Goal: Information Seeking & Learning: Learn about a topic

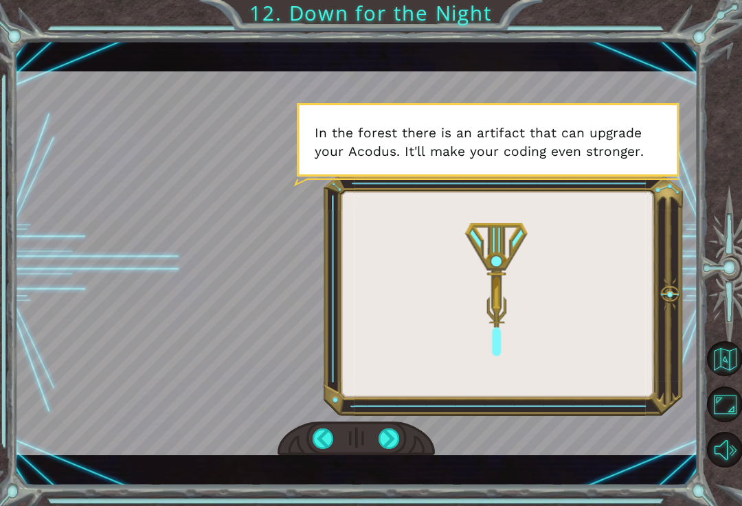
click at [393, 433] on div at bounding box center [388, 439] width 21 height 21
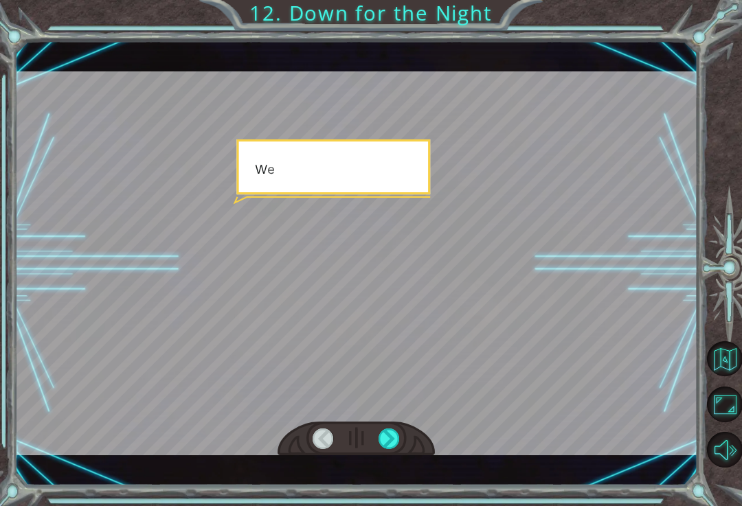
click at [391, 434] on div at bounding box center [388, 439] width 21 height 21
click at [394, 441] on div at bounding box center [388, 439] width 21 height 21
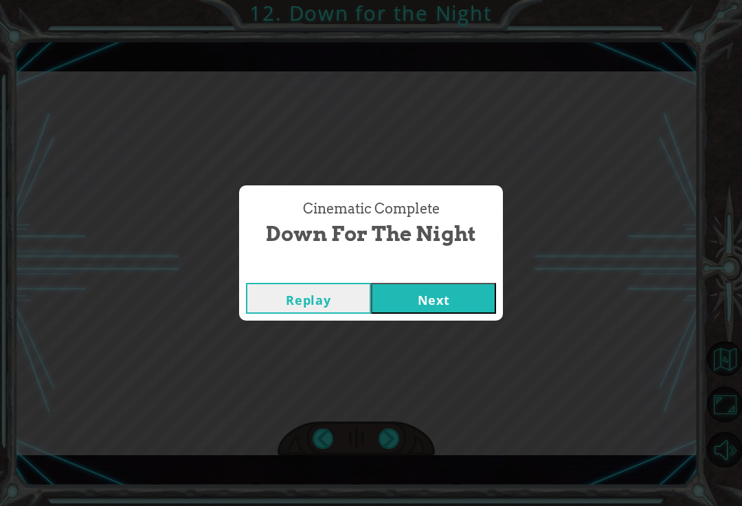
click at [475, 308] on button "Next" at bounding box center [433, 298] width 125 height 31
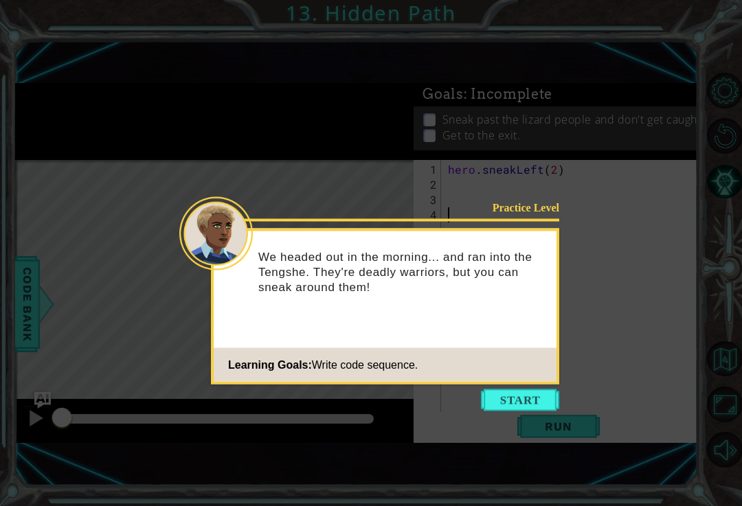
click at [519, 401] on button "Start" at bounding box center [520, 400] width 78 height 22
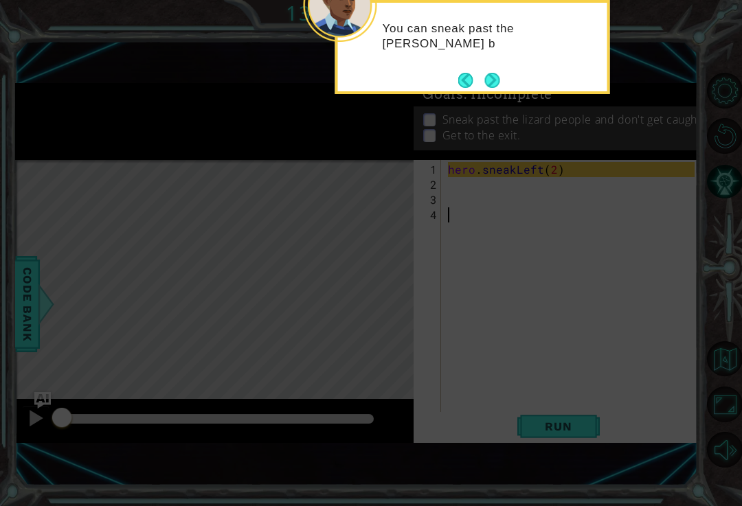
click at [486, 73] on button "Next" at bounding box center [492, 80] width 22 height 22
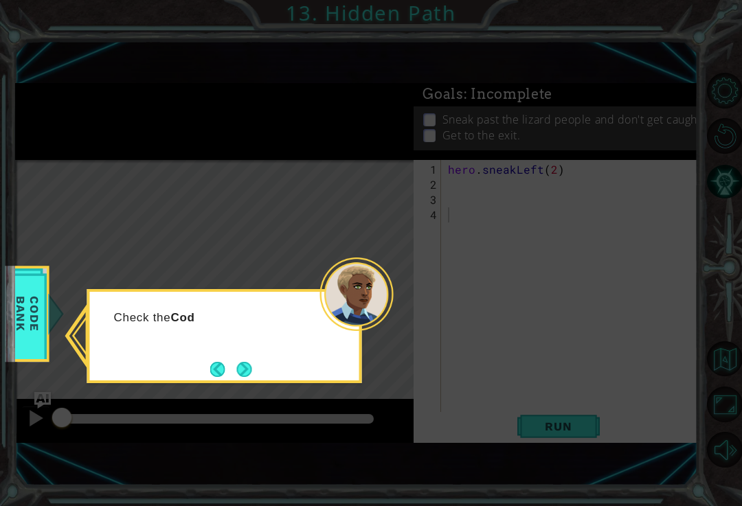
click at [246, 370] on button "Next" at bounding box center [243, 368] width 25 height 25
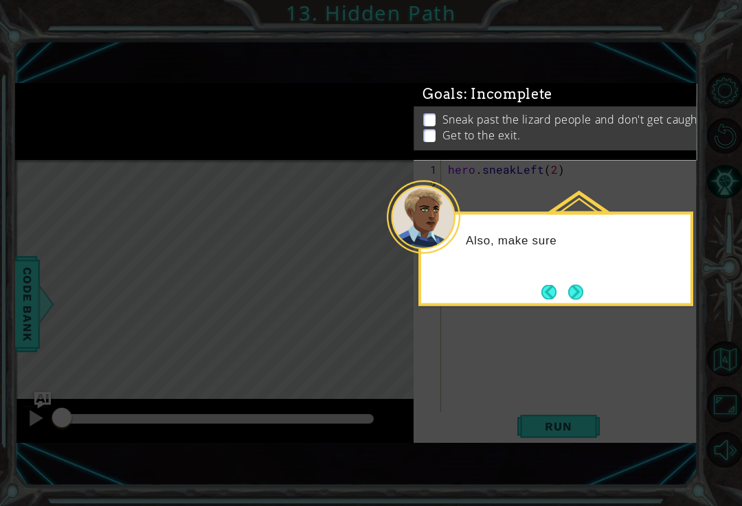
click at [573, 292] on button "Next" at bounding box center [575, 292] width 16 height 16
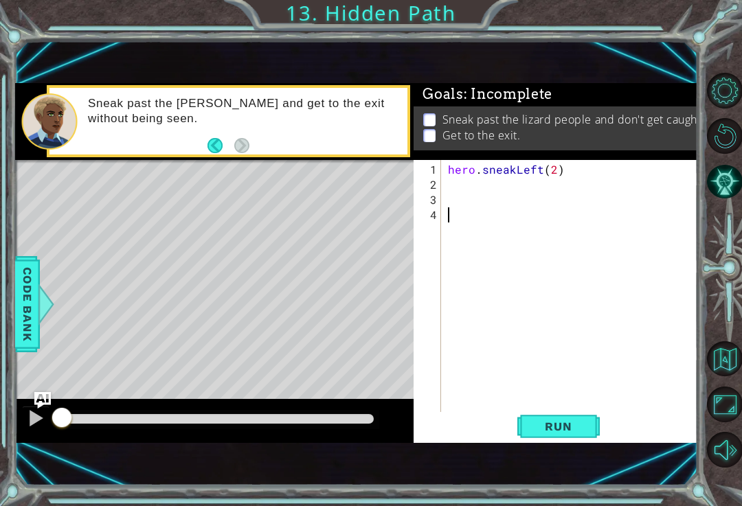
click at [571, 438] on button "Run" at bounding box center [558, 426] width 82 height 28
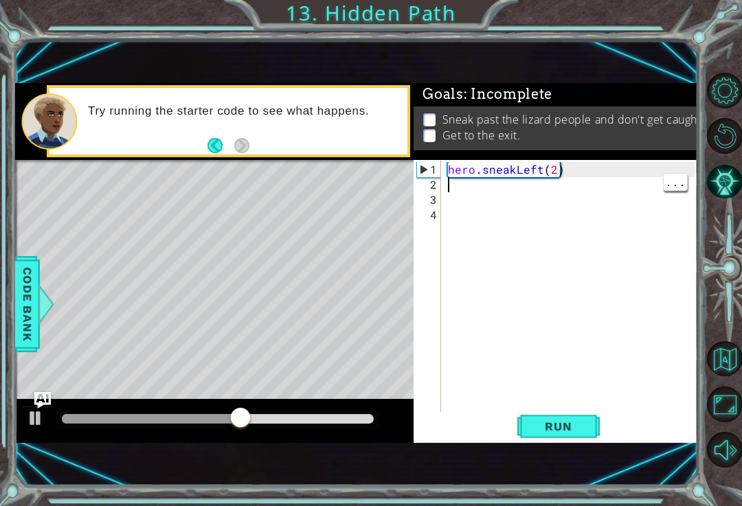
click at [481, 200] on div "hero . sneakLeft ( 2 )" at bounding box center [573, 305] width 256 height 287
click at [477, 193] on div "hero . sneakLeft ( 2 )" at bounding box center [573, 305] width 256 height 287
click at [475, 190] on div "hero . sneakLeft ( 2 )" at bounding box center [573, 305] width 256 height 287
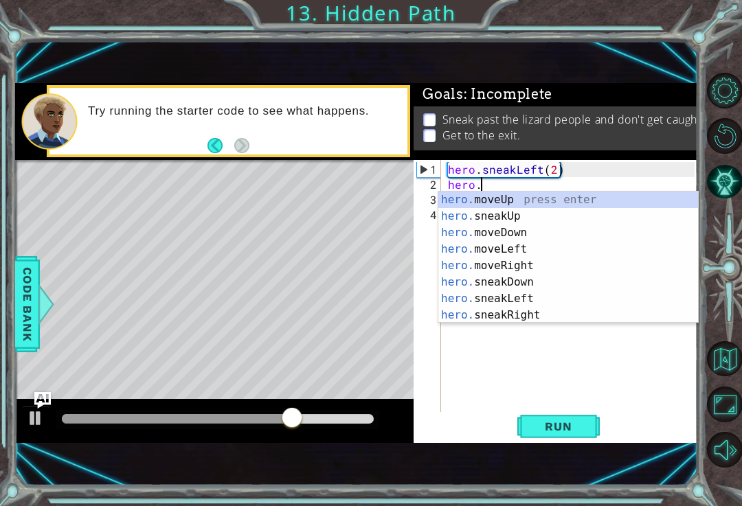
scroll to position [0, 1]
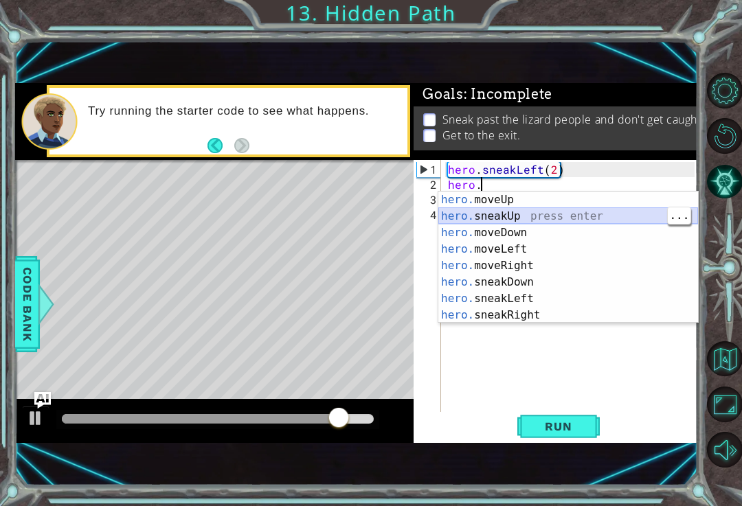
click at [577, 213] on div "hero. moveUp press enter hero. sneakUp press enter hero. moveDown press enter h…" at bounding box center [568, 274] width 260 height 165
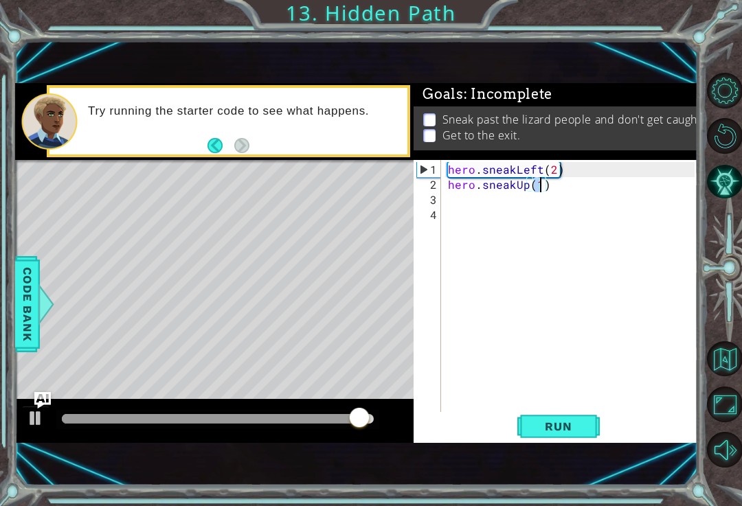
scroll to position [0, 5]
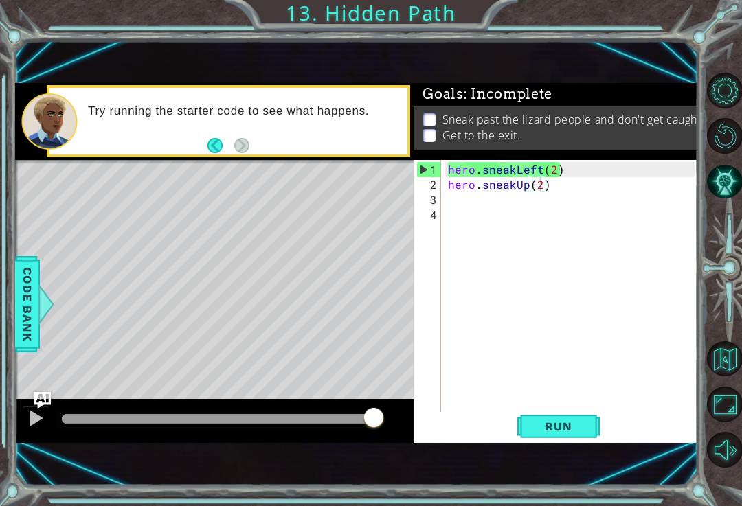
type textarea "hero.sneakUp(2)"
click at [582, 433] on span "Run" at bounding box center [558, 427] width 54 height 14
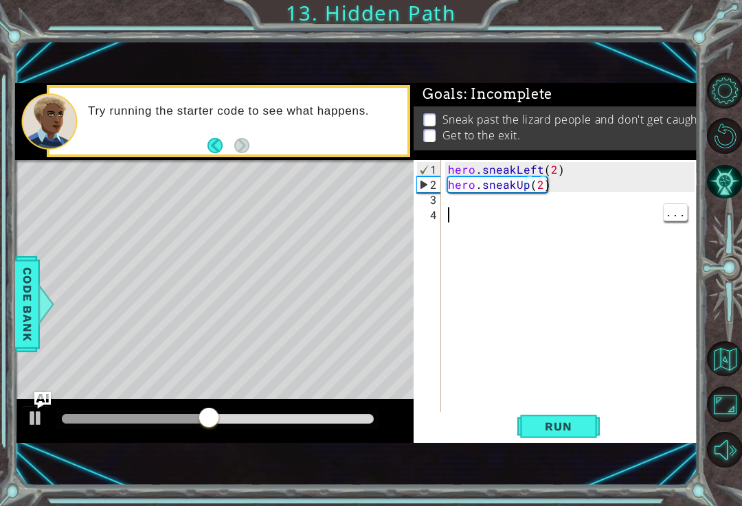
scroll to position [0, 0]
click at [535, 202] on div "hero . sneakLeft ( 2 ) hero . sneakUp ( 2 )" at bounding box center [573, 305] width 256 height 287
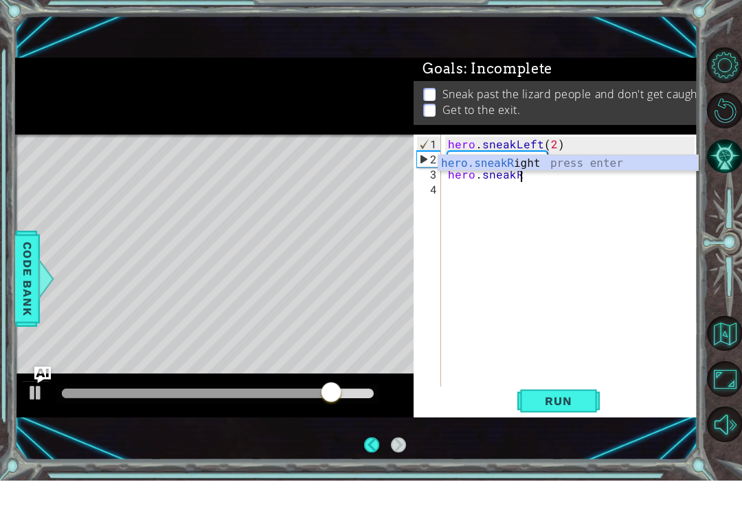
scroll to position [0, 4]
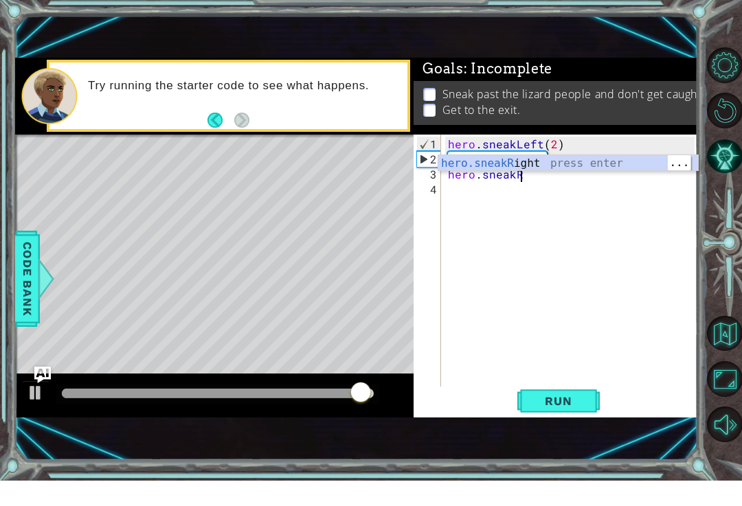
click at [591, 181] on div "hero.sneakR ight press enter" at bounding box center [568, 205] width 260 height 49
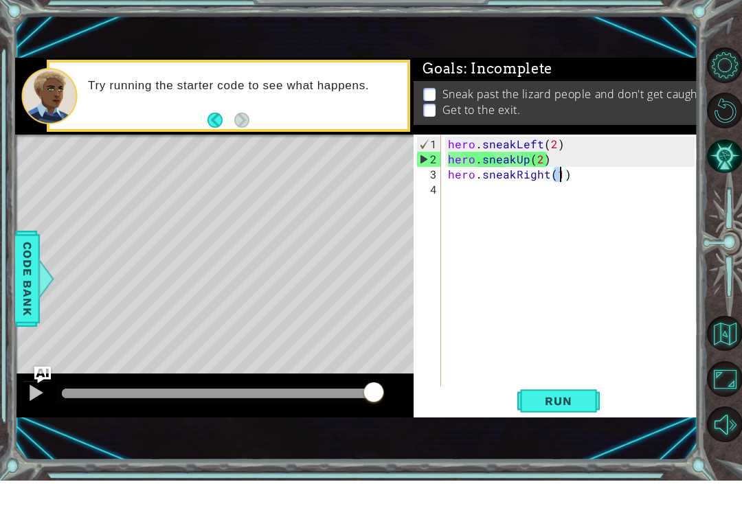
scroll to position [0, 7]
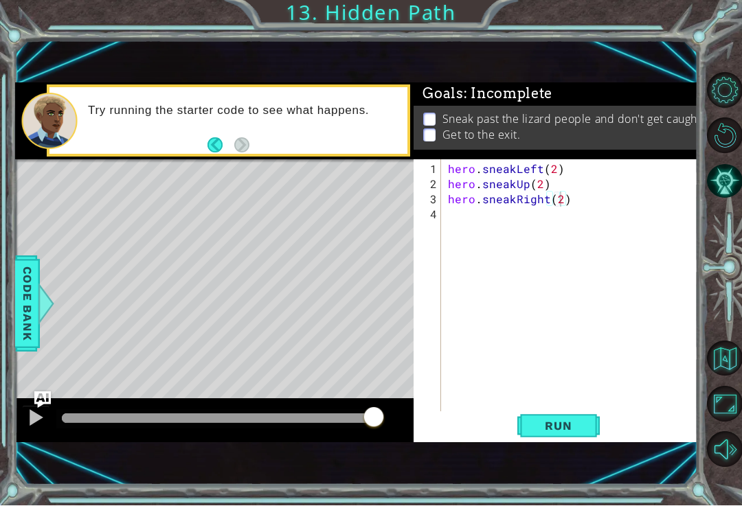
type textarea "hero.sneakRight(2)"
click at [564, 433] on span "Run" at bounding box center [558, 427] width 54 height 14
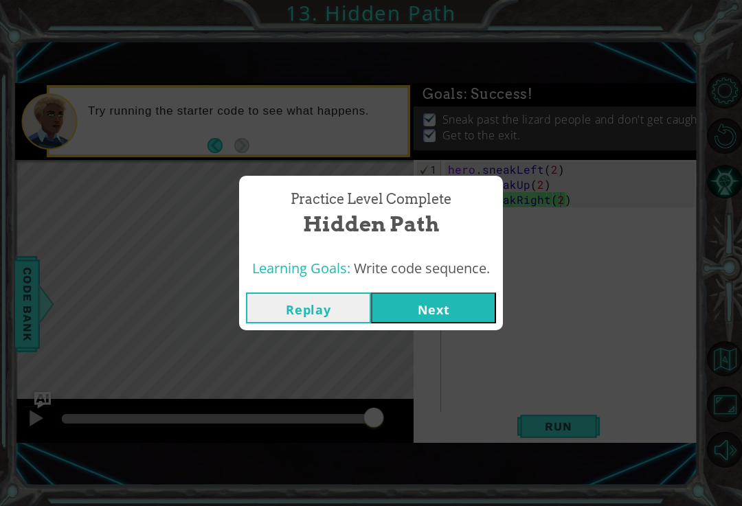
click at [444, 313] on button "Next" at bounding box center [433, 308] width 125 height 31
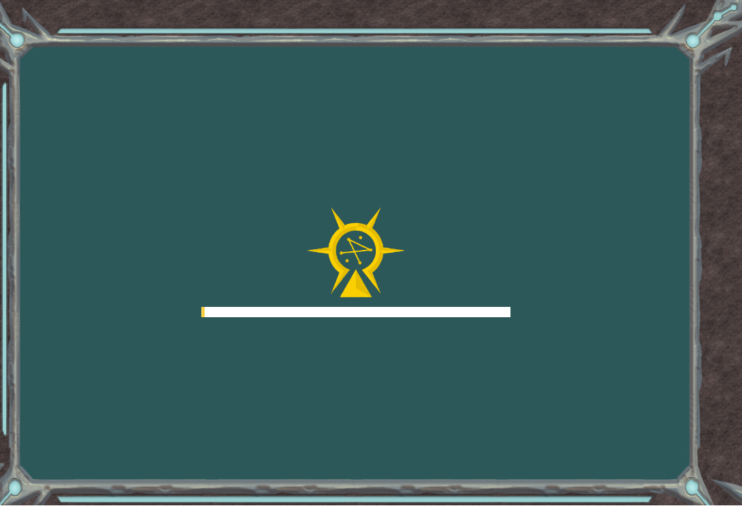
click at [440, 331] on div "Goals Error loading from server. Try refreshing the page. You'll need to join a…" at bounding box center [371, 253] width 742 height 506
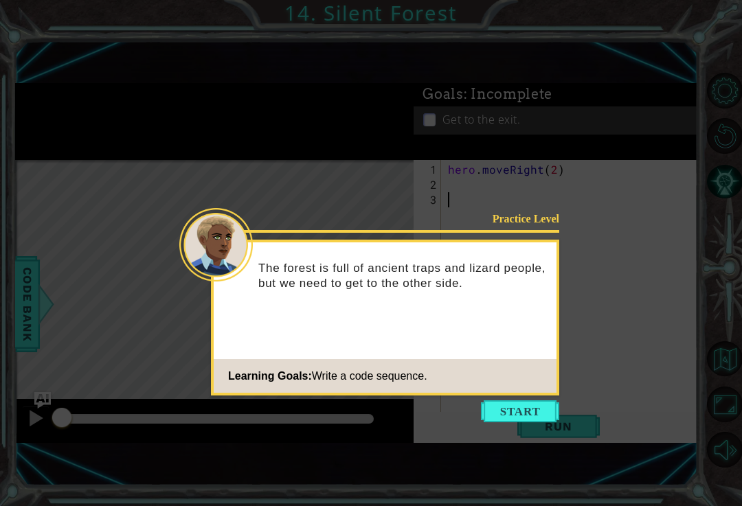
click at [512, 409] on button "Start" at bounding box center [520, 411] width 78 height 22
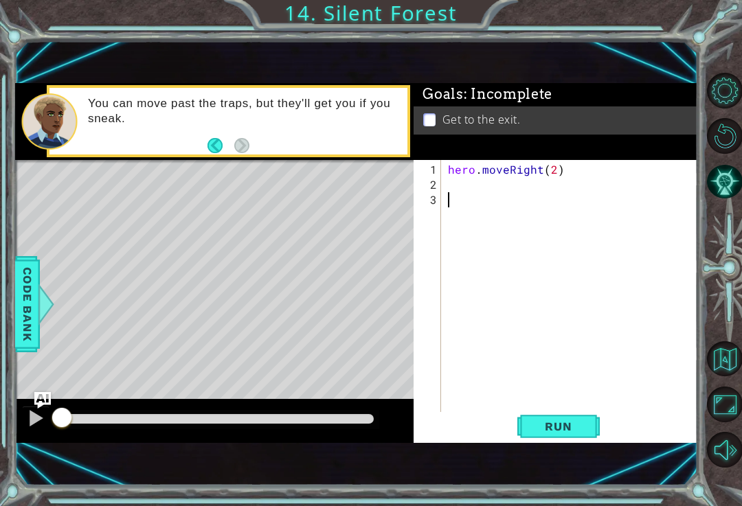
click at [569, 440] on button "Run" at bounding box center [558, 426] width 82 height 28
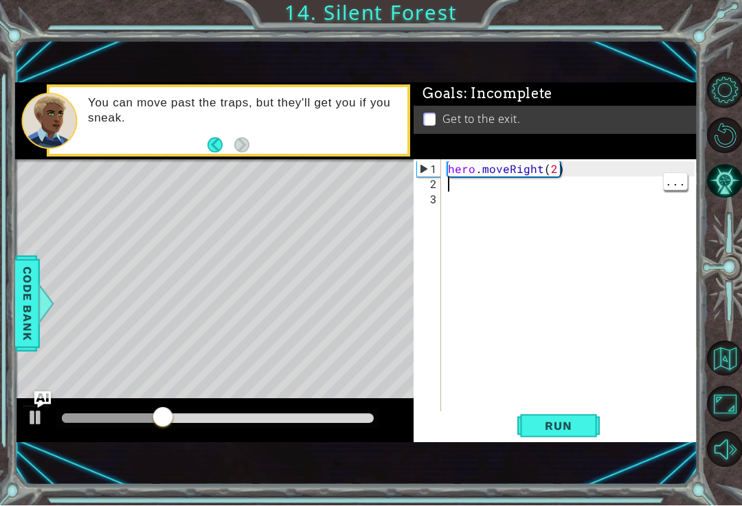
click at [505, 191] on div "hero . moveRight ( 2 )" at bounding box center [573, 305] width 256 height 287
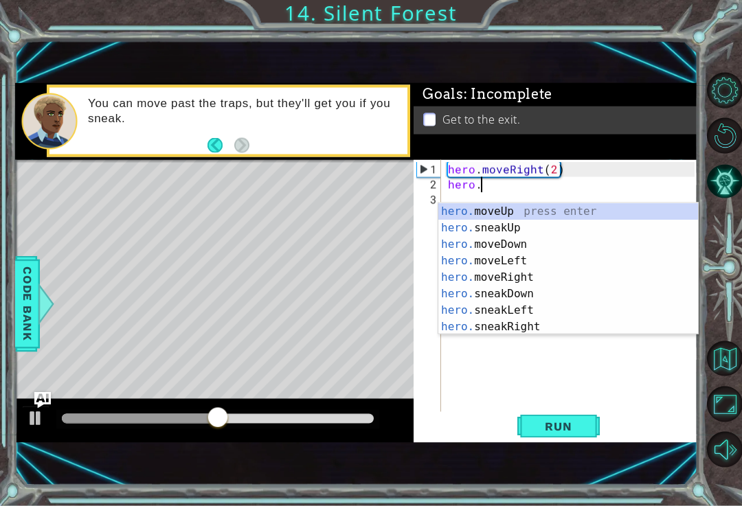
scroll to position [0, 2]
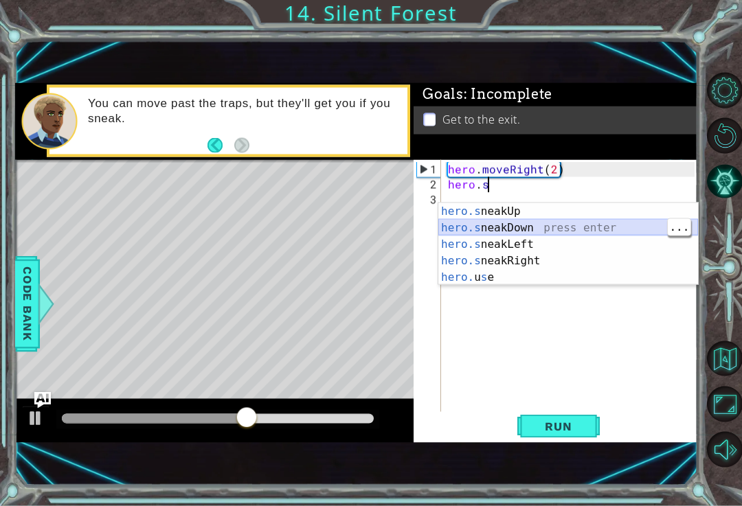
click at [549, 225] on div "hero.s neakUp press enter hero.s neakDown press enter hero.s neakLeft press ent…" at bounding box center [568, 260] width 260 height 115
type textarea "hero.sneakDown(1)"
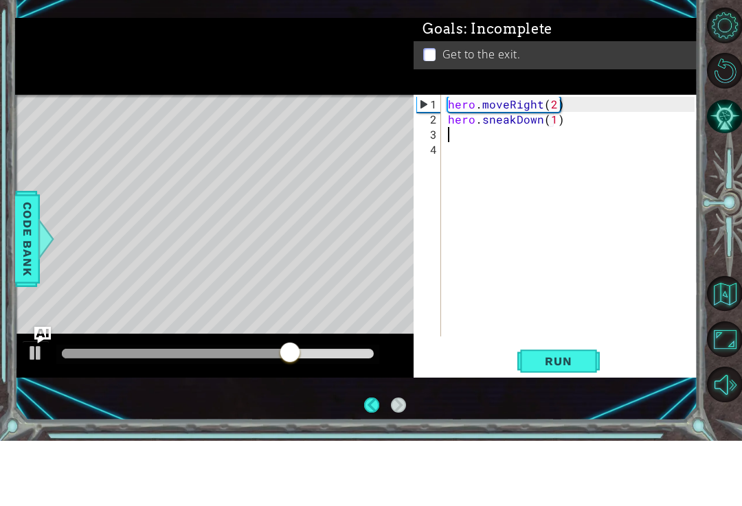
scroll to position [0, 0]
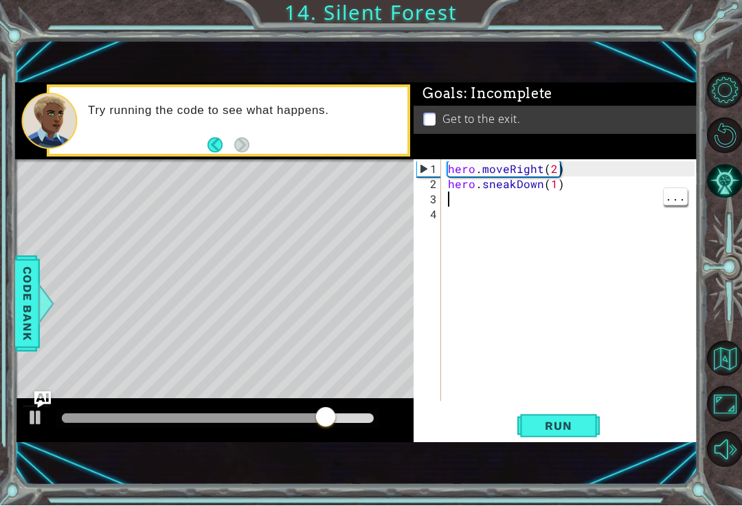
click at [507, 205] on div "hero . moveRight ( 2 ) hero . sneakDown ( 1 )" at bounding box center [573, 298] width 256 height 272
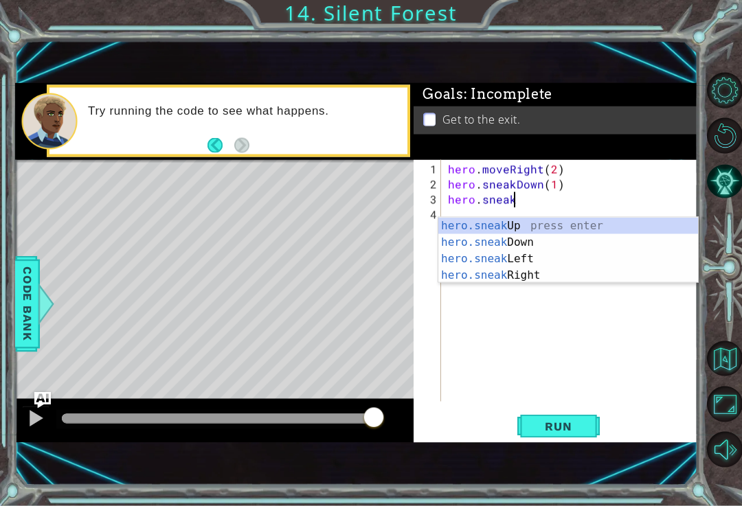
scroll to position [0, 4]
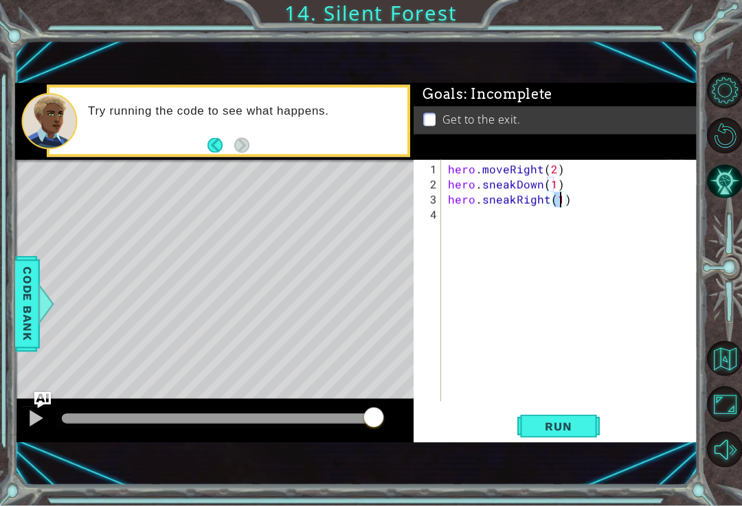
type textarea "hero.sneakRight(2)"
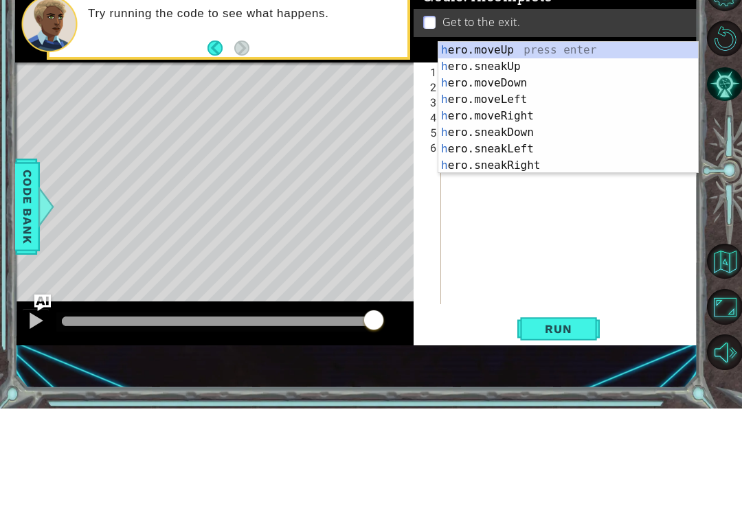
scroll to position [0, 7]
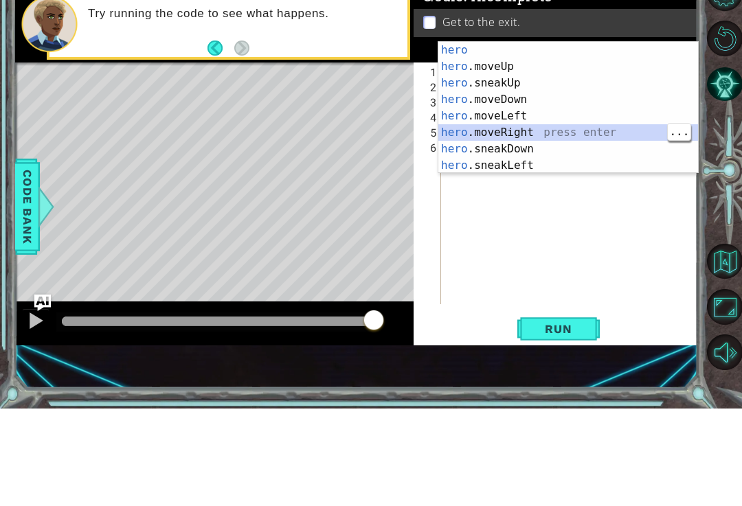
type textarea "hero.moveRight(1)"
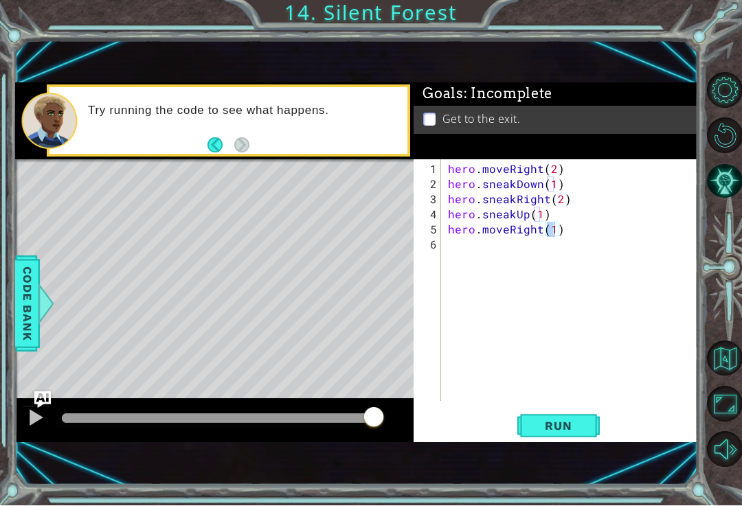
click at [567, 433] on span "Run" at bounding box center [558, 427] width 54 height 14
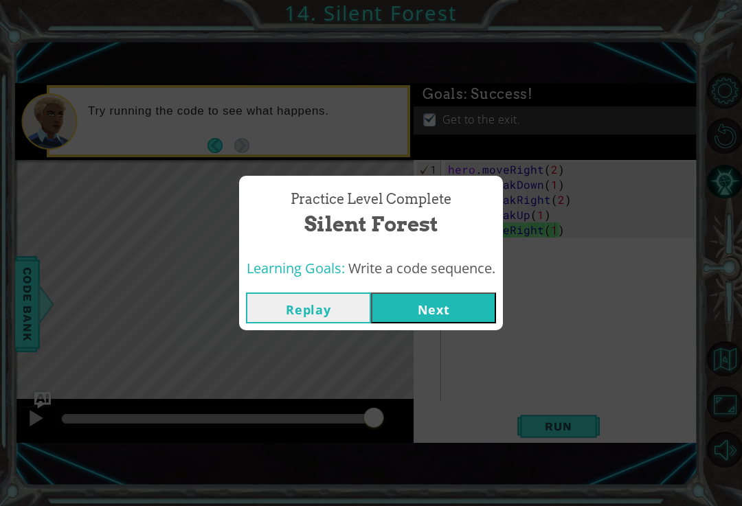
click at [459, 314] on button "Next" at bounding box center [433, 308] width 125 height 31
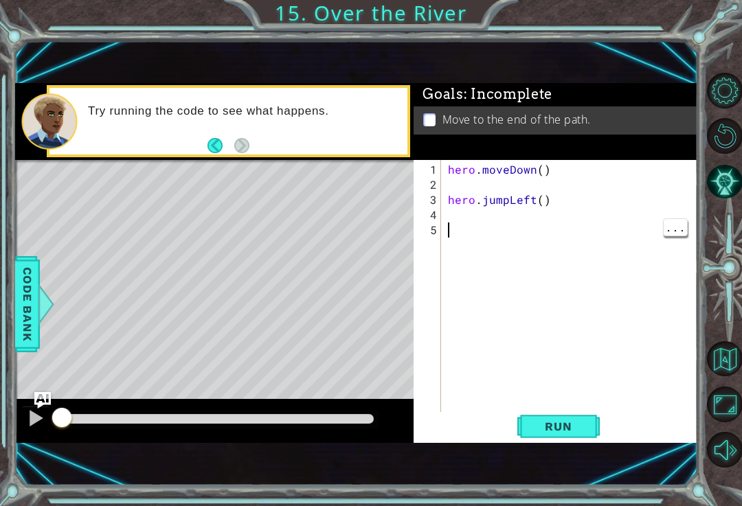
click at [569, 433] on span "Run" at bounding box center [558, 427] width 54 height 14
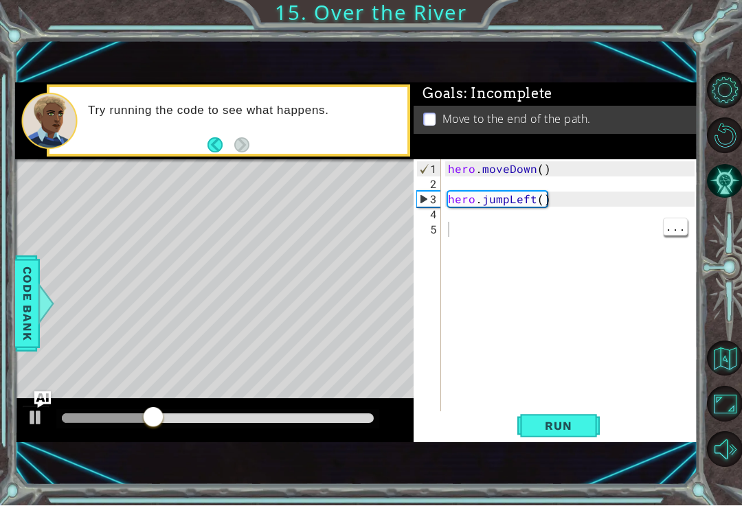
click at [503, 227] on div "hero . moveDown ( ) hero . jumpLeft ( )" at bounding box center [573, 305] width 256 height 287
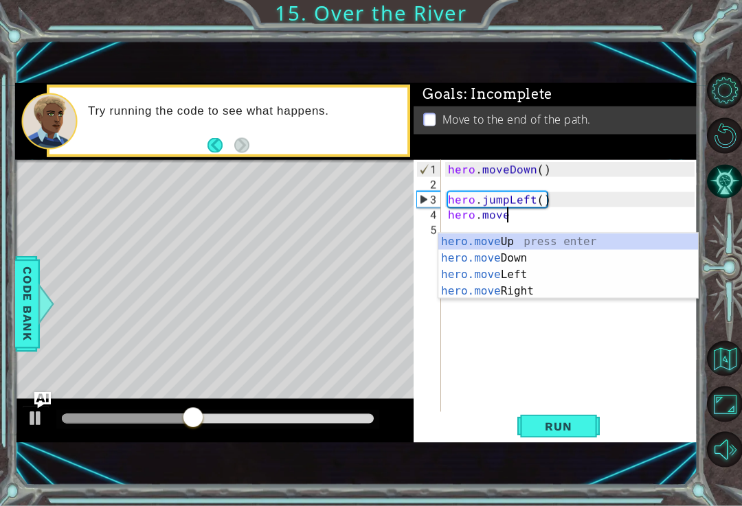
scroll to position [0, 3]
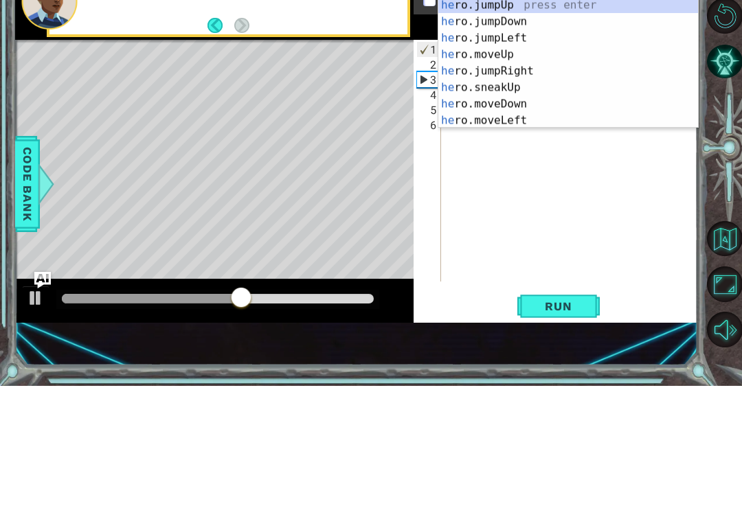
type textarea "hero.moveLeft(1)hero"
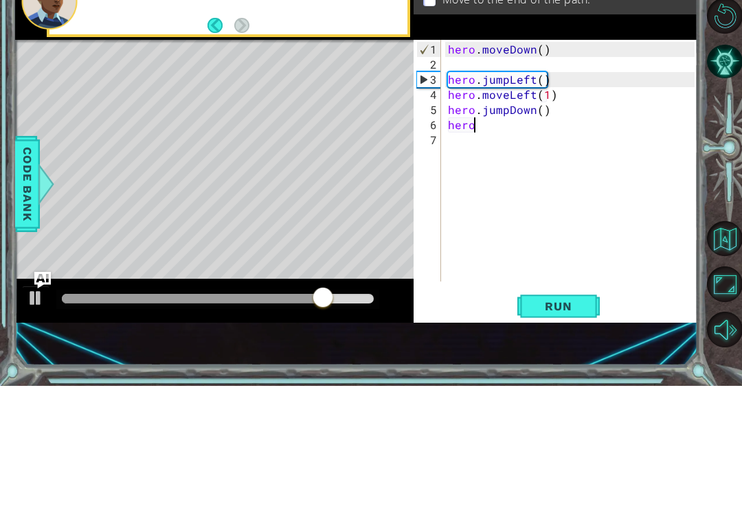
scroll to position [0, 1]
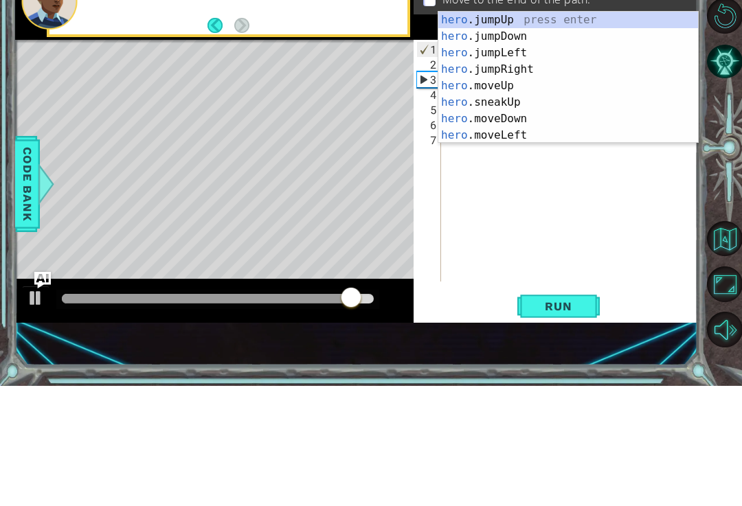
type textarea "hero."
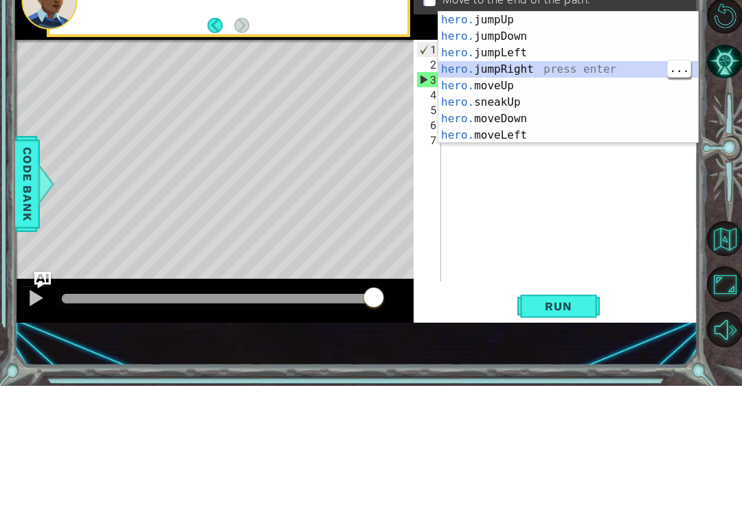
scroll to position [0, 0]
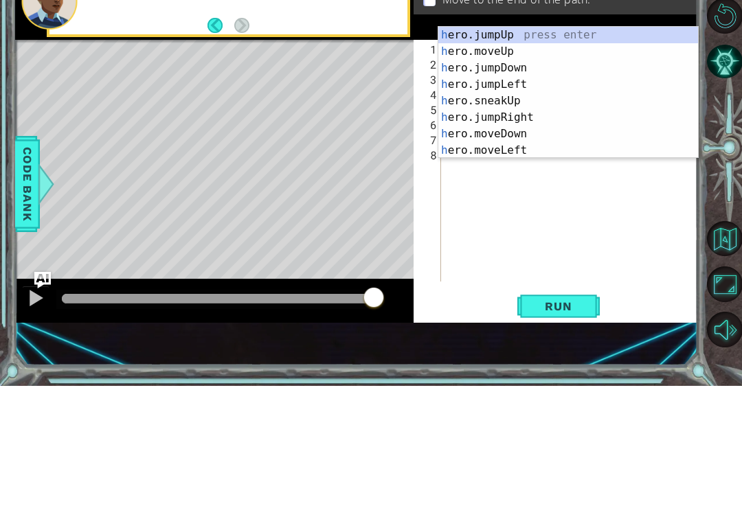
type textarea "hero"
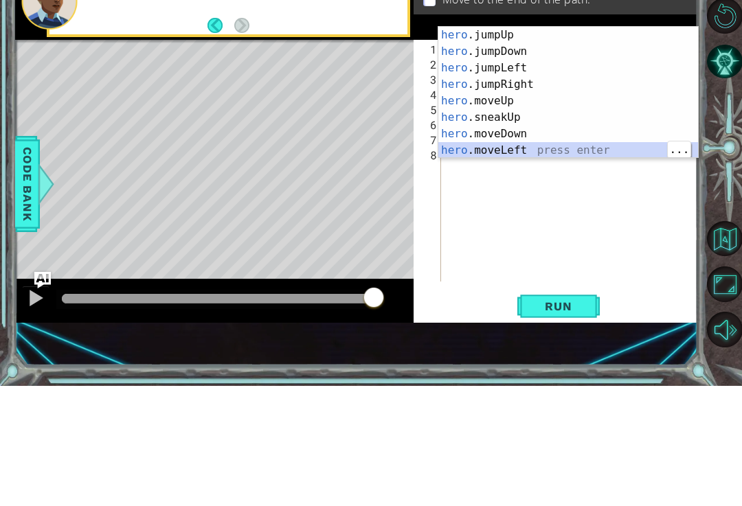
click at [543, 147] on div "hero .jumpUp press enter hero .jumpDown press enter hero .jumpLeft press enter …" at bounding box center [568, 229] width 260 height 165
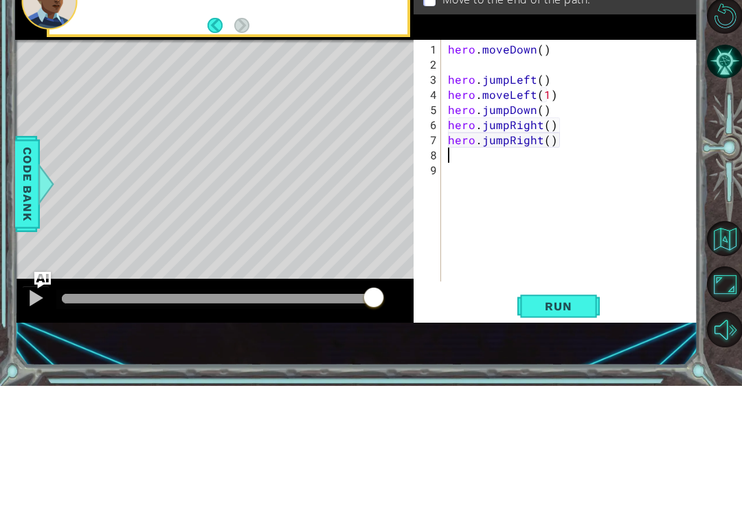
scroll to position [0, 0]
click at [546, 162] on div "hero . moveDown ( ) hero . jumpLeft ( ) hero . moveLeft ( 1 ) hero . jumpDown (…" at bounding box center [573, 298] width 256 height 272
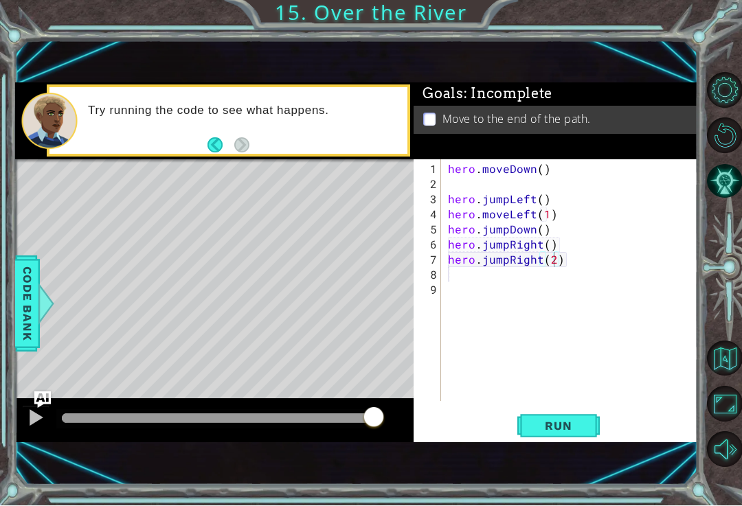
click at [576, 433] on span "Run" at bounding box center [558, 427] width 54 height 14
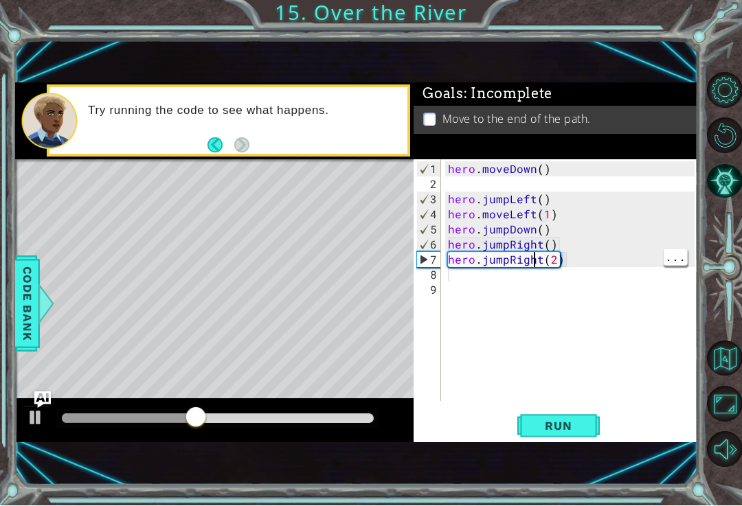
click at [533, 273] on div "hero . moveDown ( ) hero . jumpLeft ( ) hero . moveLeft ( 1 ) hero . jumpDown (…" at bounding box center [573, 298] width 256 height 272
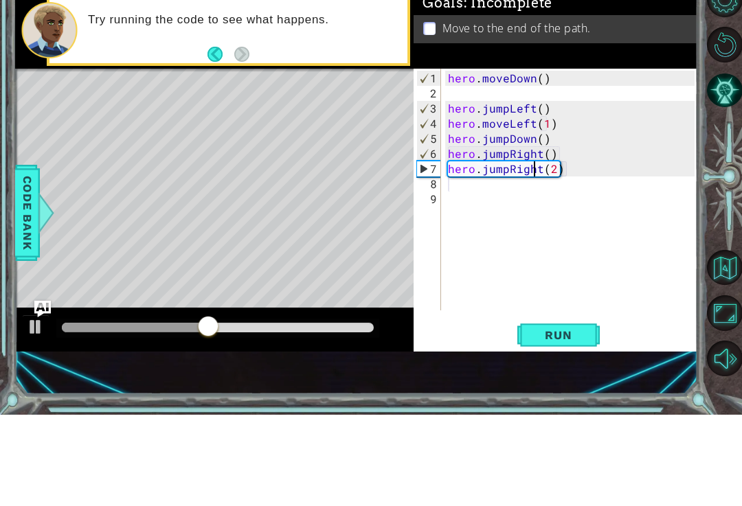
click at [495, 170] on div "hero . moveDown ( ) hero . jumpLeft ( ) hero . moveLeft ( 1 ) hero . jumpDown (…" at bounding box center [573, 298] width 256 height 272
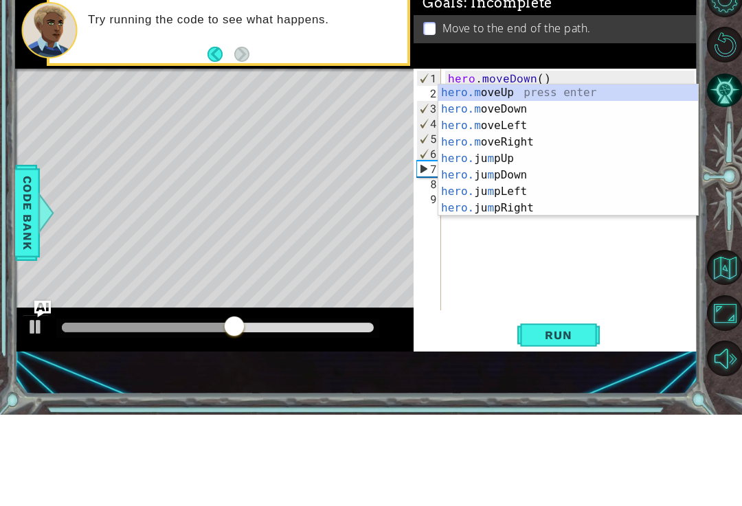
scroll to position [0, 3]
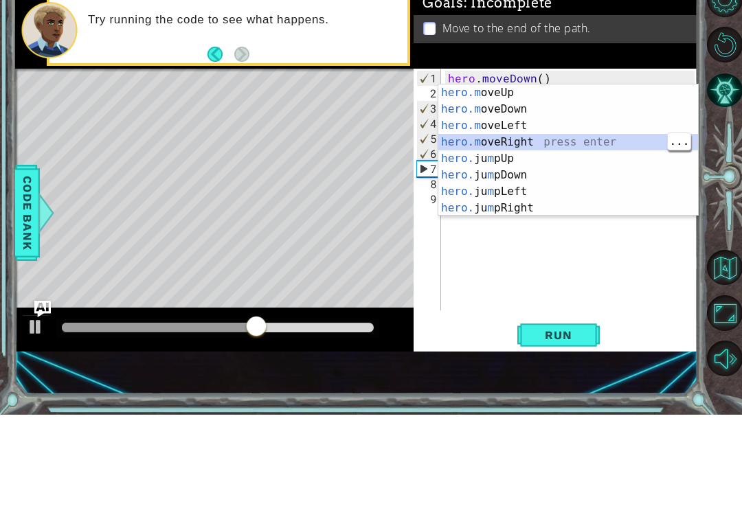
type textarea "hero.moveRight(1)(2)"
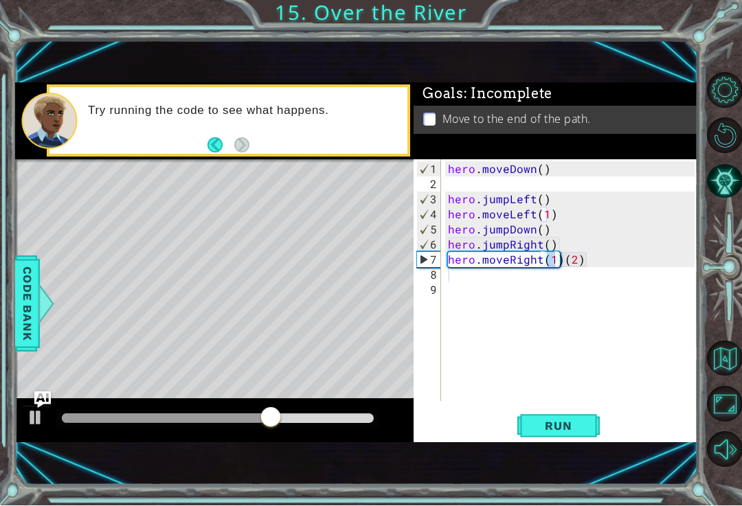
scroll to position [0, 0]
click at [586, 277] on div "hero . moveDown ( ) hero . jumpLeft ( ) hero . moveLeft ( 1 ) hero . jumpDown (…" at bounding box center [573, 298] width 256 height 272
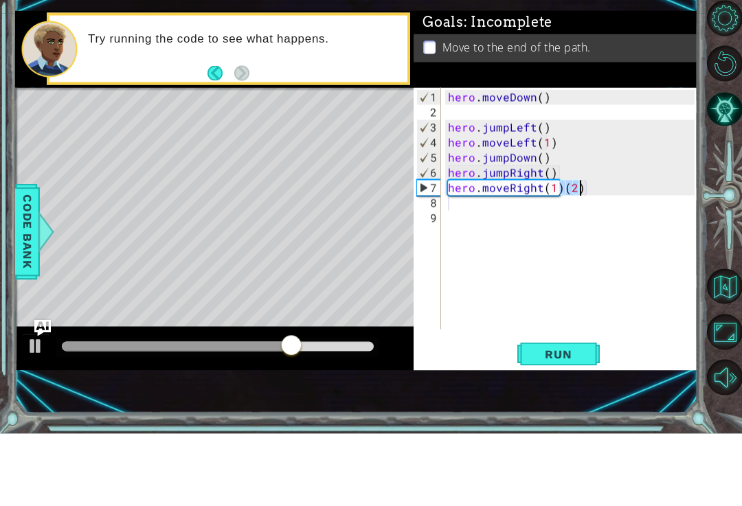
type textarea "hero.moveRight(1)"
click at [547, 195] on div "hero . moveDown ( ) hero . jumpLeft ( ) hero . moveLeft ( 1 ) hero . jumpDown (…" at bounding box center [573, 298] width 256 height 272
click at [552, 185] on div "hero . moveDown ( ) hero . jumpLeft ( ) hero . moveLeft ( 1 ) hero . jumpDown (…" at bounding box center [573, 298] width 256 height 272
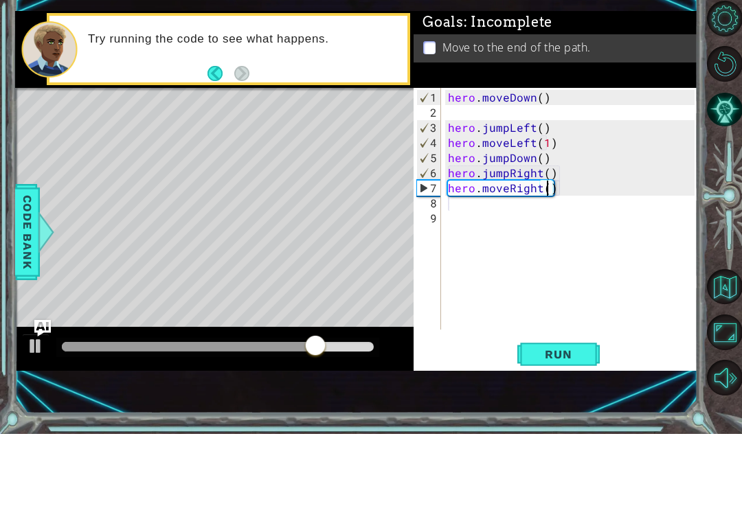
scroll to position [0, 6]
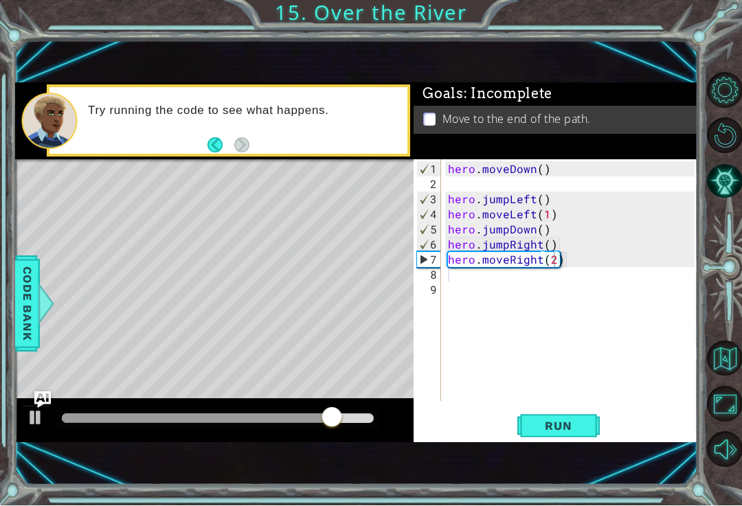
type textarea "hero.moveRight(2)"
click at [571, 433] on span "Run" at bounding box center [558, 427] width 54 height 14
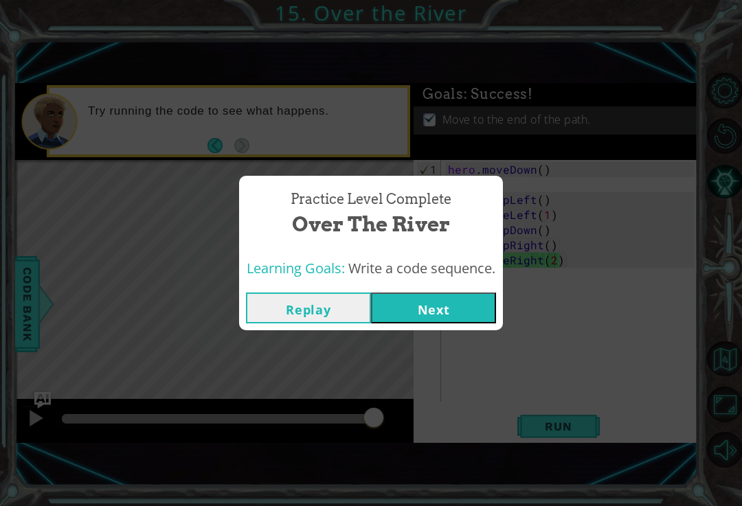
click at [433, 343] on div "Practice Level Complete Over the River Learning Goals: Write a code sequence. R…" at bounding box center [371, 253] width 742 height 506
click at [406, 322] on button "Next" at bounding box center [433, 308] width 125 height 31
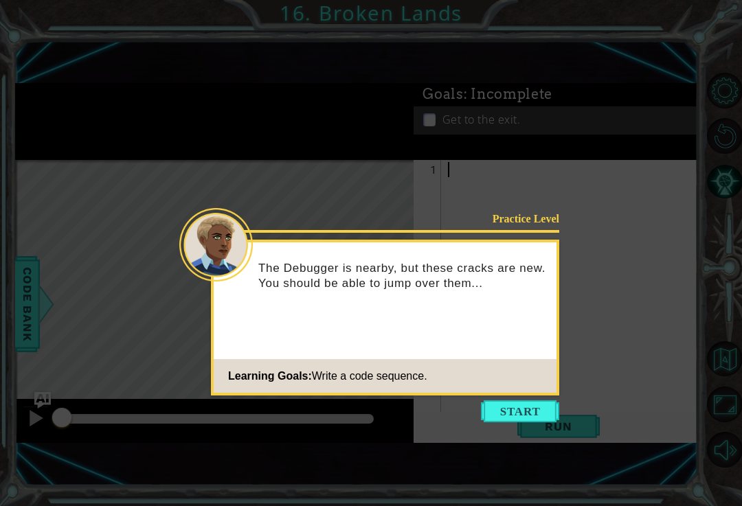
click at [510, 421] on button "Start" at bounding box center [520, 411] width 78 height 22
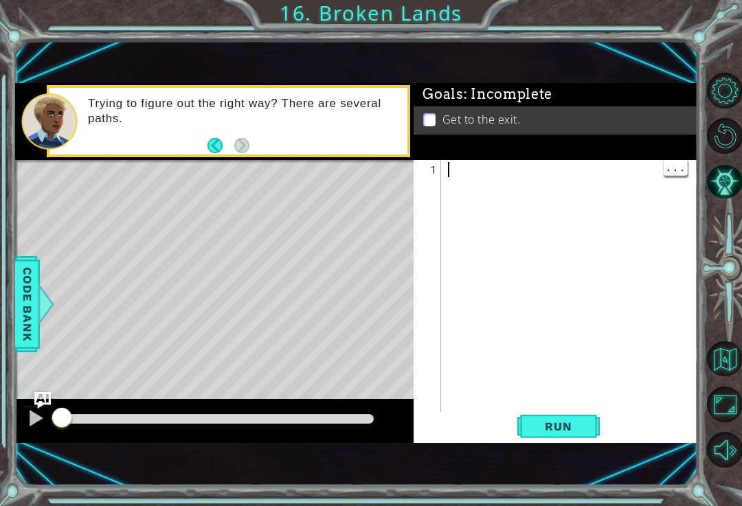
click at [471, 179] on div at bounding box center [573, 305] width 256 height 287
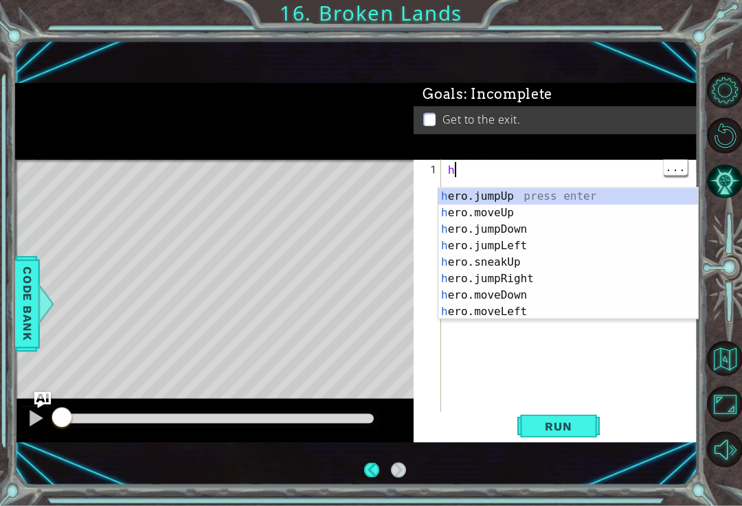
type textarea "hero"
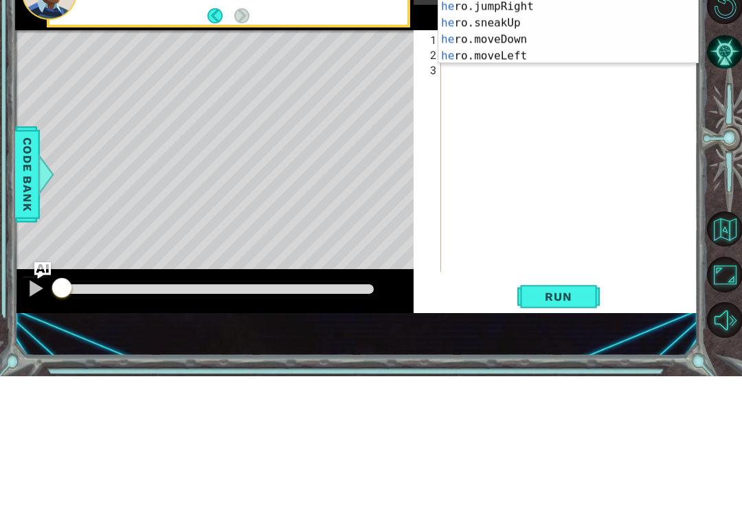
scroll to position [0, 1]
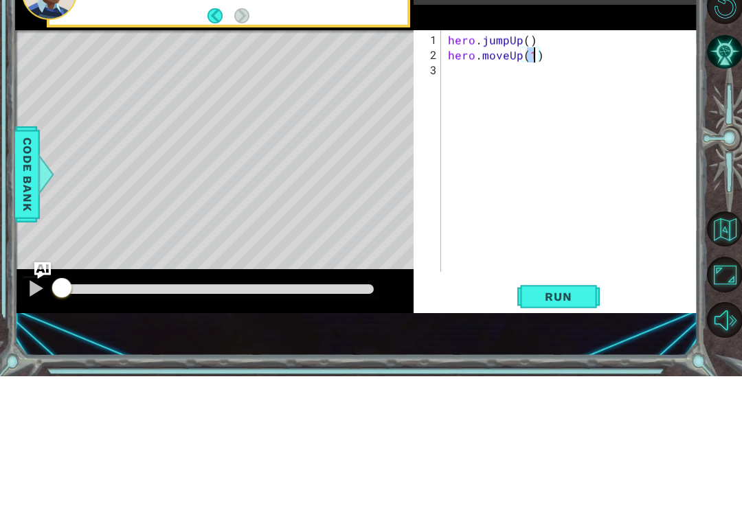
type textarea "hero.moveUp(2)"
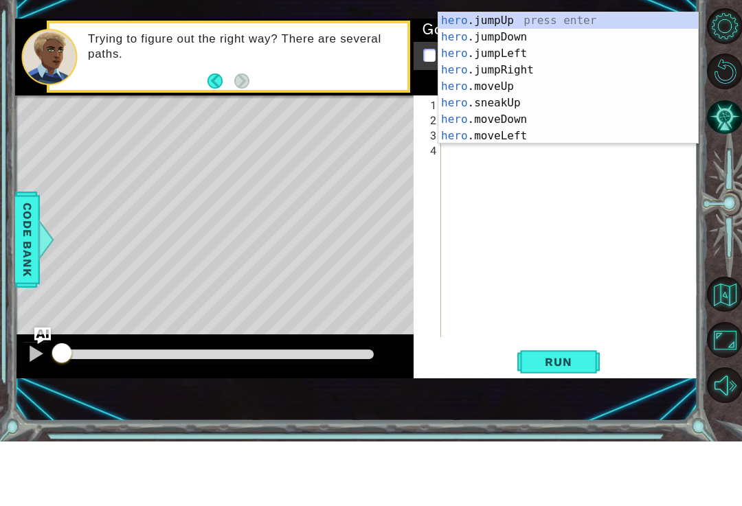
scroll to position [0, 1]
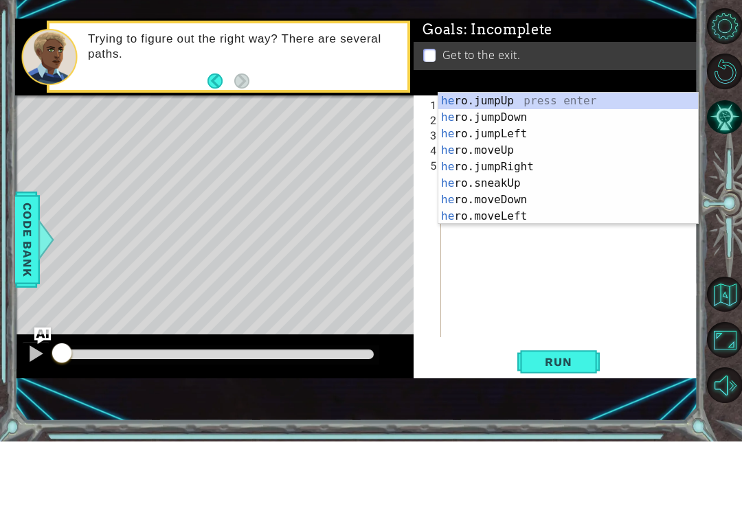
type textarea "hero.moveRight(1)hero"
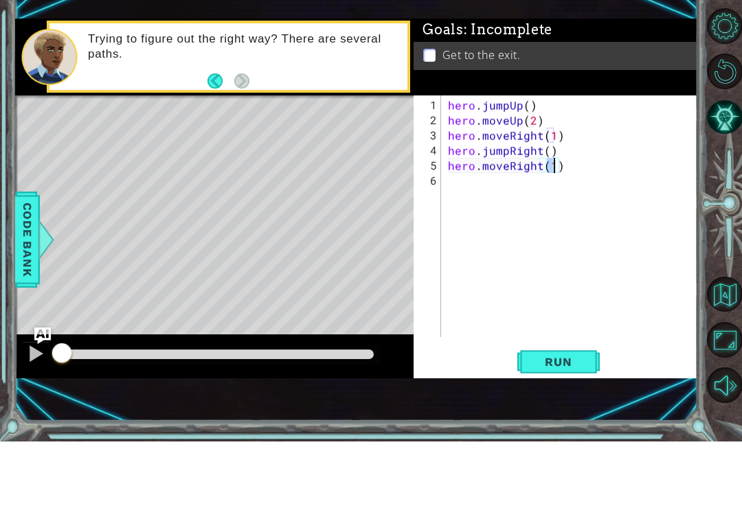
scroll to position [0, 6]
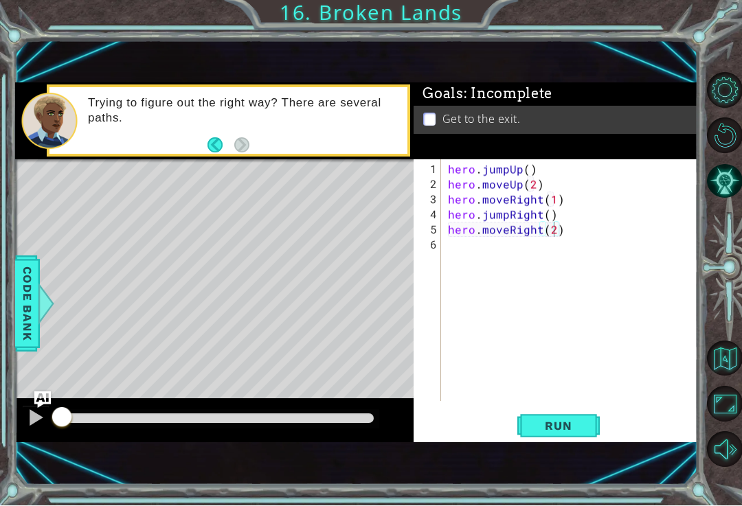
type textarea "hero.moveRight(2)"
click at [573, 433] on span "Run" at bounding box center [558, 427] width 54 height 14
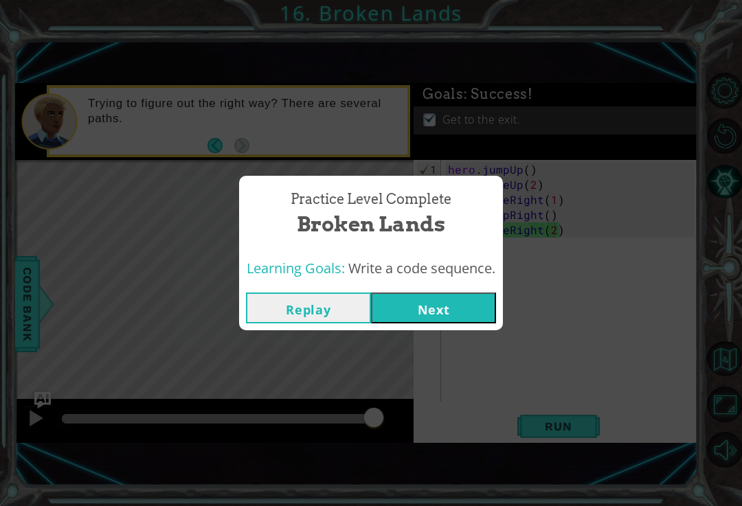
click at [431, 323] on button "Next" at bounding box center [433, 308] width 125 height 31
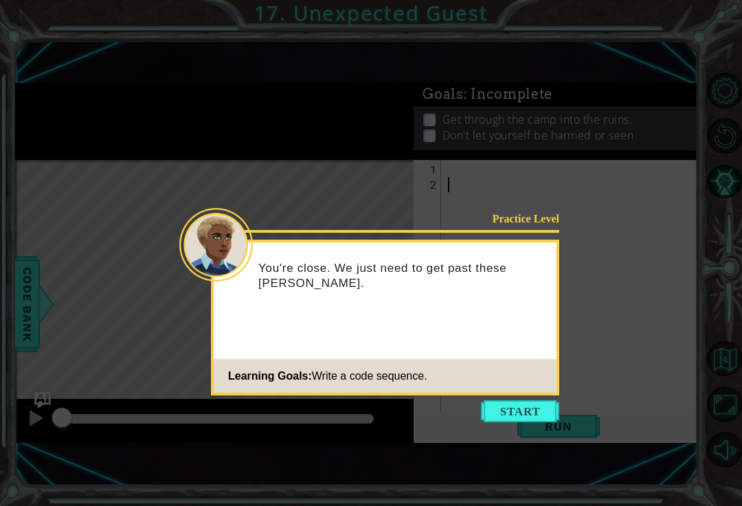
click at [532, 411] on button "Start" at bounding box center [520, 411] width 78 height 22
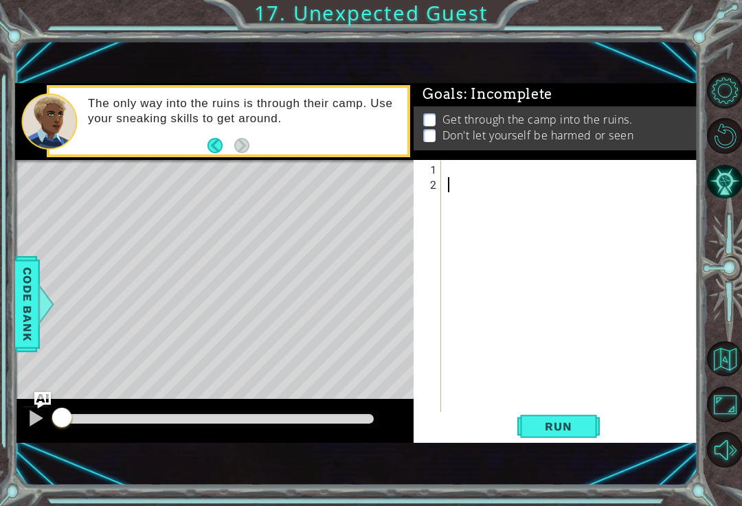
click at [179, 505] on div "1 ההההההההההההההההההההההההההההההההההההההההההההההההההההההההההההההההההההההההההההה…" at bounding box center [371, 253] width 742 height 506
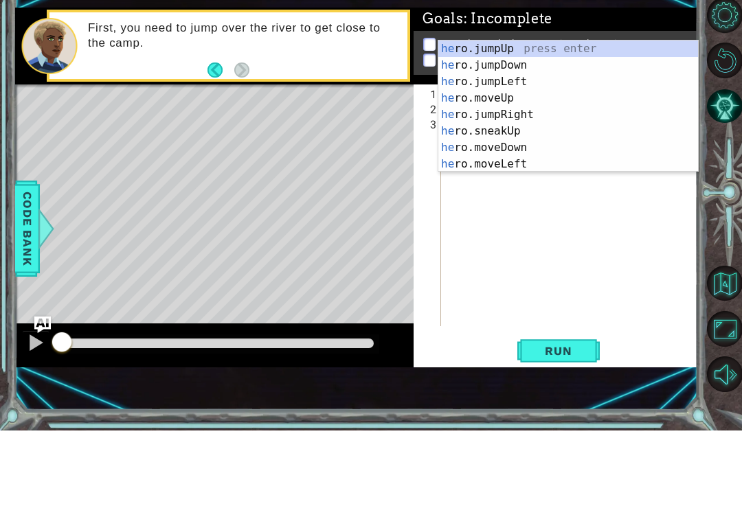
scroll to position [0, 7]
type textarea "hero."
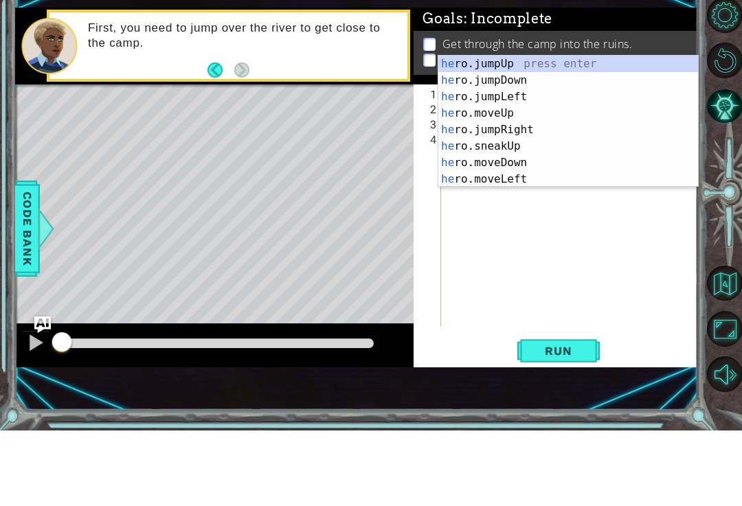
scroll to position [0, 1]
type textarea "hero"
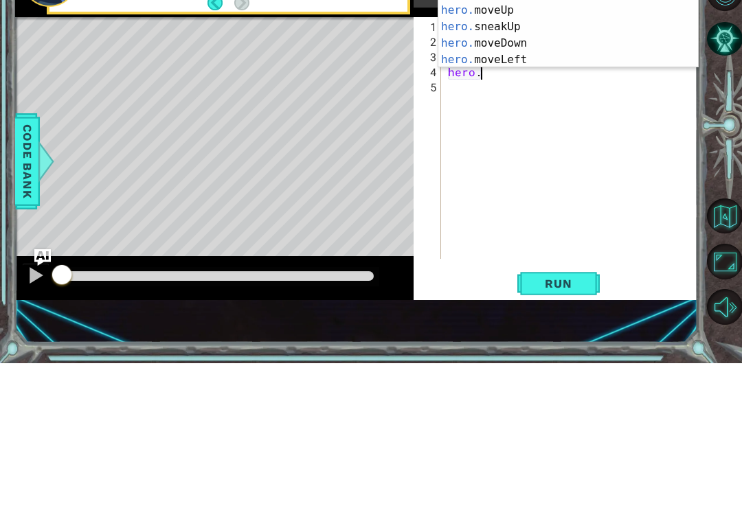
scroll to position [0, 2]
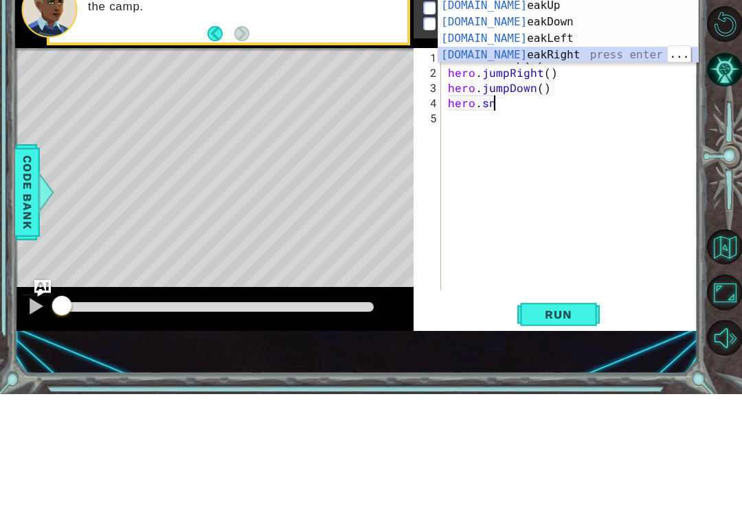
click at [544, 109] on div "[DOMAIN_NAME] eakUp press enter [DOMAIN_NAME] eakDown press enter [DOMAIN_NAME]…" at bounding box center [568, 158] width 260 height 99
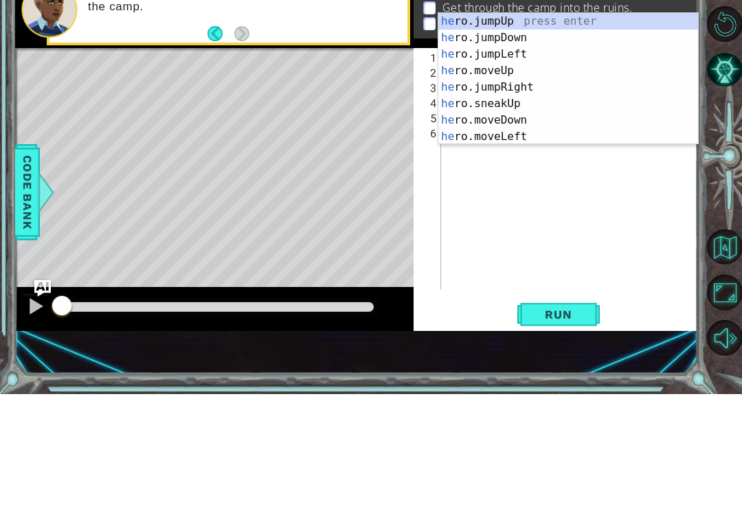
scroll to position [0, 8]
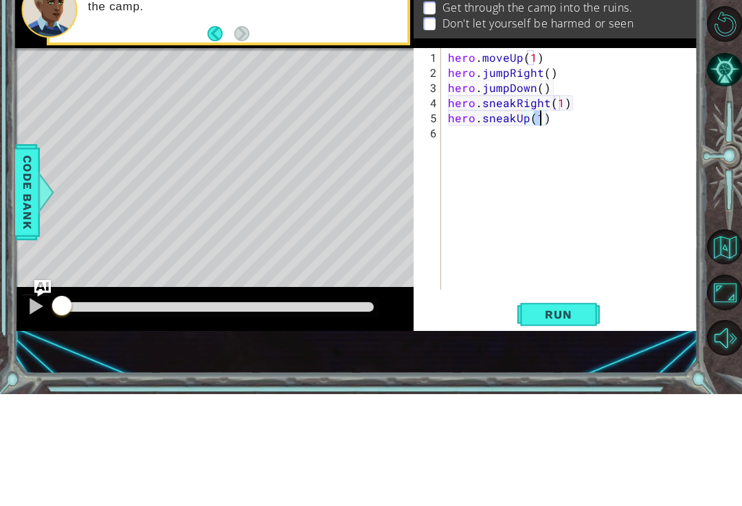
type textarea "hero.sneakUp(2)"
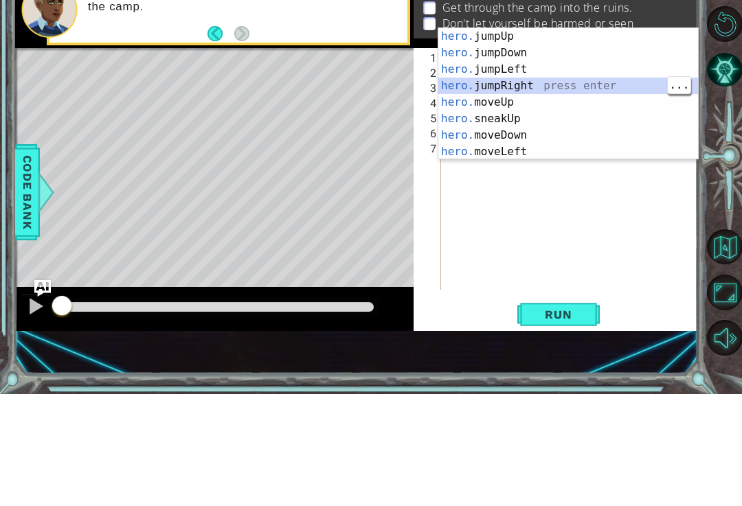
scroll to position [0, 2]
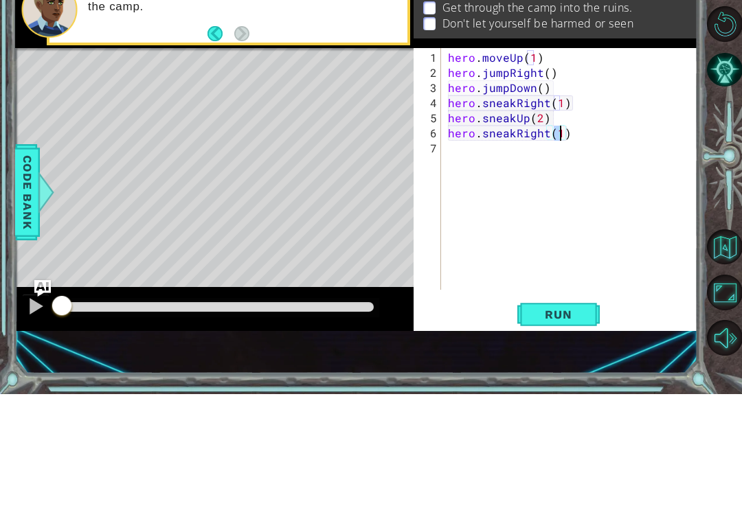
type textarea "hero.sneakRight(2)"
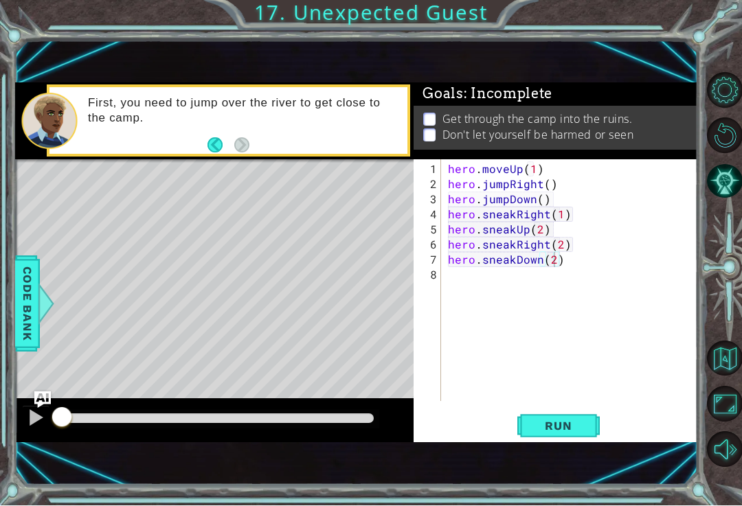
type textarea "hero.sneakDown(2)"
click at [572, 433] on span "Run" at bounding box center [558, 427] width 54 height 14
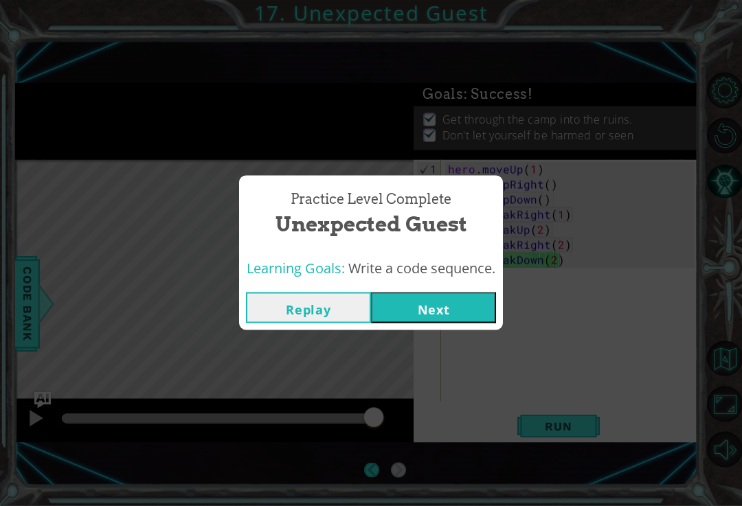
click at [464, 313] on button "Next" at bounding box center [433, 308] width 125 height 31
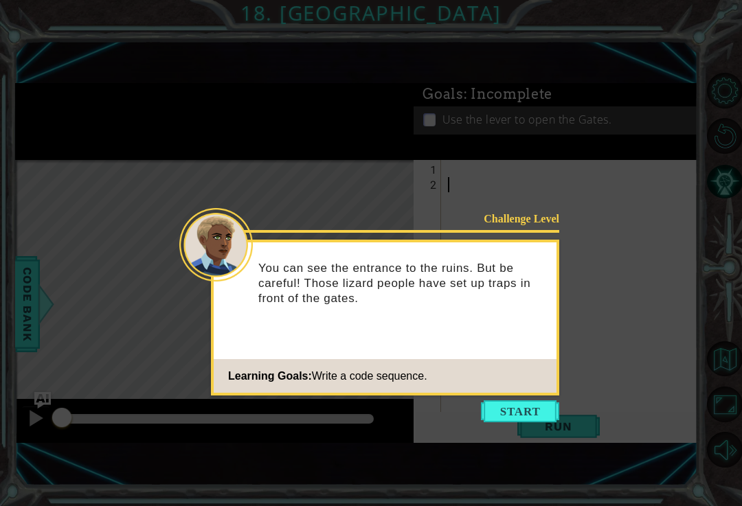
click at [527, 422] on button "Start" at bounding box center [520, 411] width 78 height 22
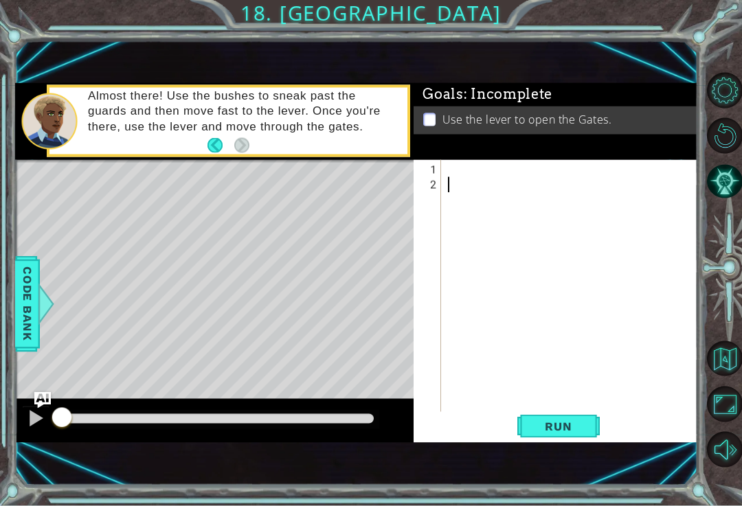
click at [637, 106] on div "Goals : Incomplete" at bounding box center [555, 94] width 284 height 23
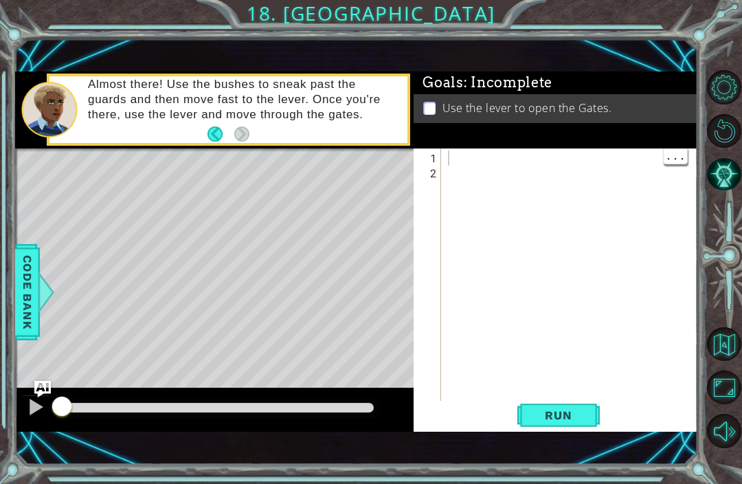
click at [495, 169] on div at bounding box center [573, 293] width 256 height 287
click at [496, 165] on div at bounding box center [573, 293] width 256 height 287
click at [492, 152] on div at bounding box center [573, 293] width 256 height 287
type textarea "for"
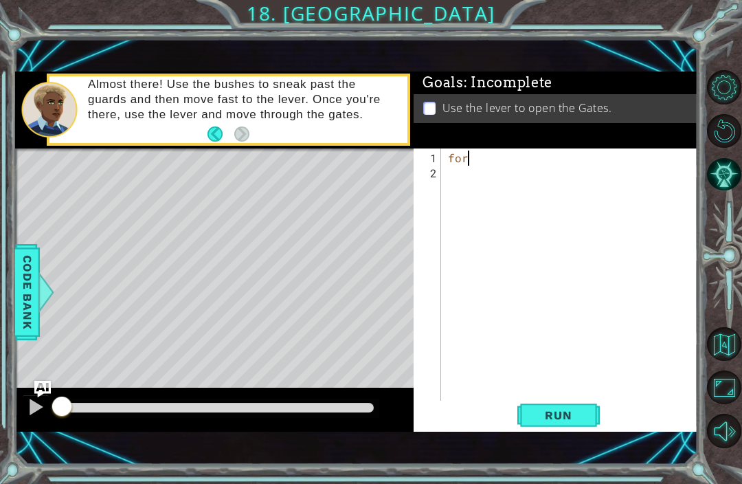
click at [27, 276] on span "Code Bank" at bounding box center [27, 292] width 22 height 84
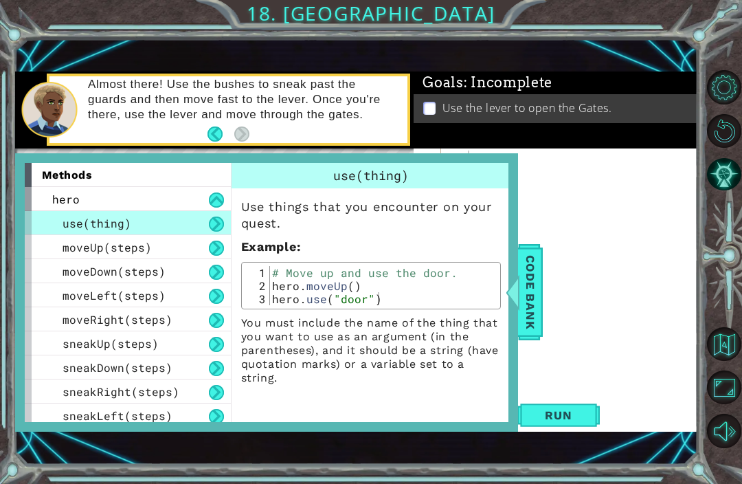
scroll to position [0, 0]
click at [59, 203] on span "hero" at bounding box center [65, 199] width 27 height 14
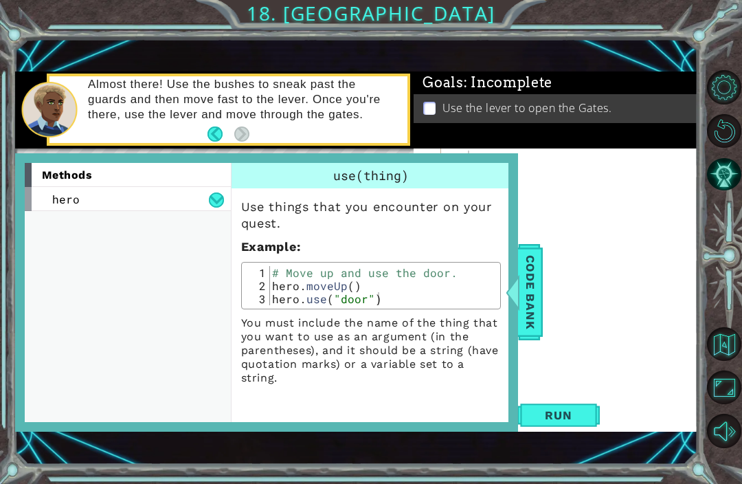
click at [49, 183] on div "methods" at bounding box center [128, 175] width 206 height 24
click at [56, 170] on span "methods" at bounding box center [67, 174] width 51 height 13
click at [60, 177] on span "methods" at bounding box center [67, 174] width 51 height 13
click at [527, 299] on span "Code Bank" at bounding box center [530, 292] width 22 height 84
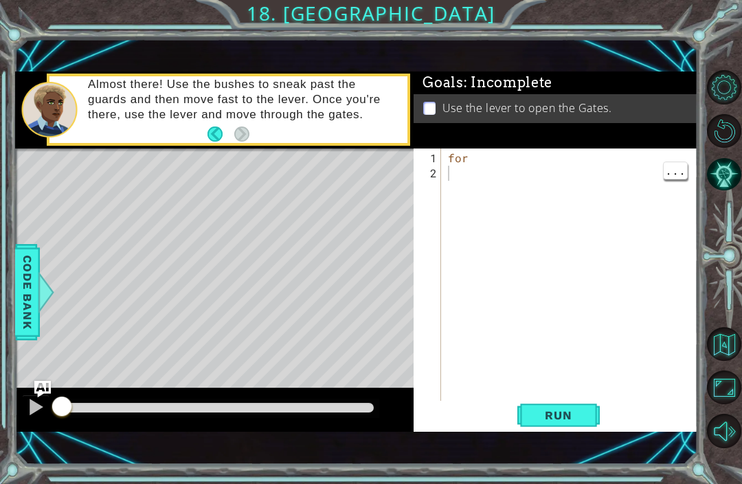
click at [534, 172] on div "for" at bounding box center [573, 293] width 256 height 287
click at [513, 155] on div "for" at bounding box center [573, 293] width 256 height 287
type textarea "for i=(<2)"
click at [576, 413] on span "Run" at bounding box center [558, 415] width 54 height 14
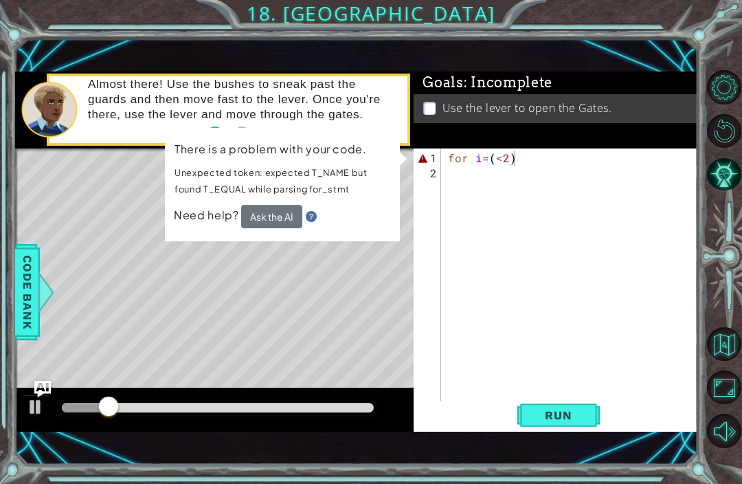
click at [287, 209] on button "Ask the AI" at bounding box center [271, 216] width 61 height 23
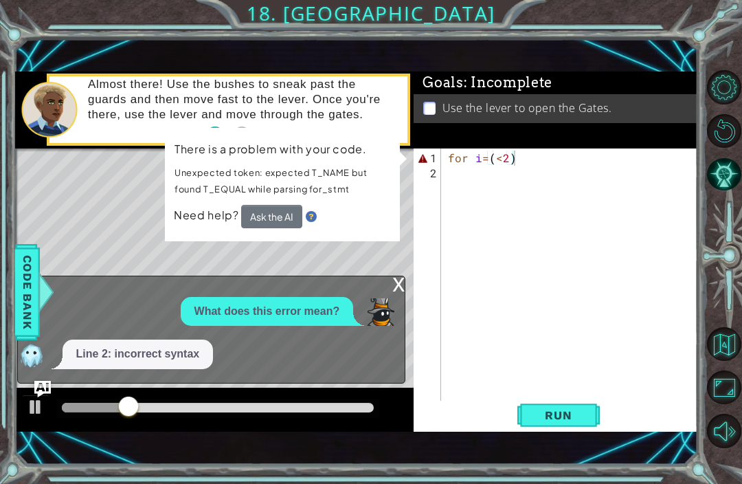
click at [282, 214] on button "Ask the AI" at bounding box center [271, 216] width 61 height 23
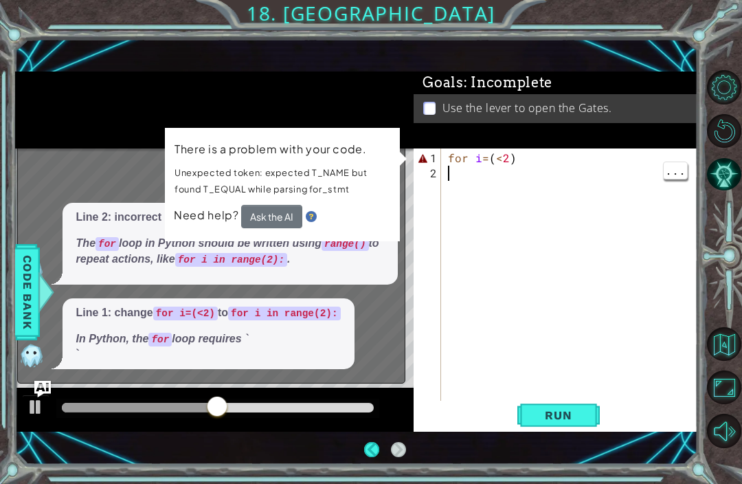
scroll to position [0, 0]
type textarea "for i=(<2)"
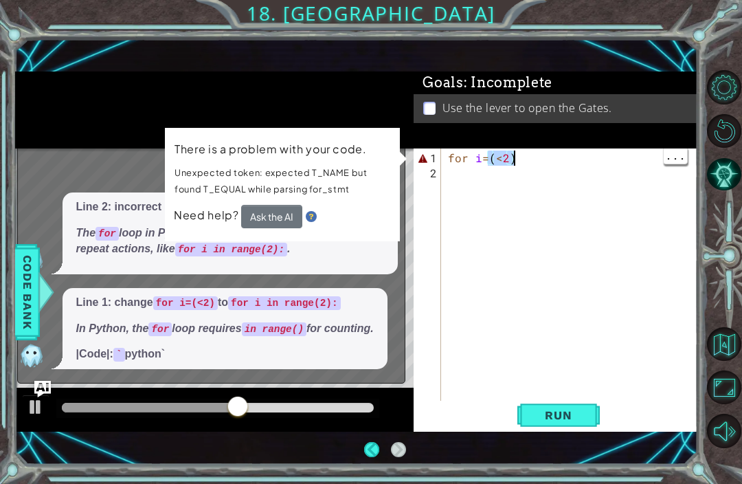
click at [580, 154] on div "for i = ( < 2 )" at bounding box center [573, 293] width 256 height 287
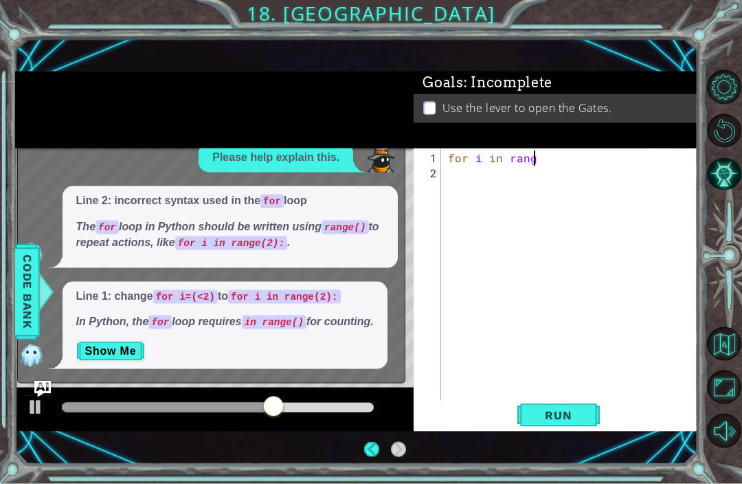
type textarea "for i in range"
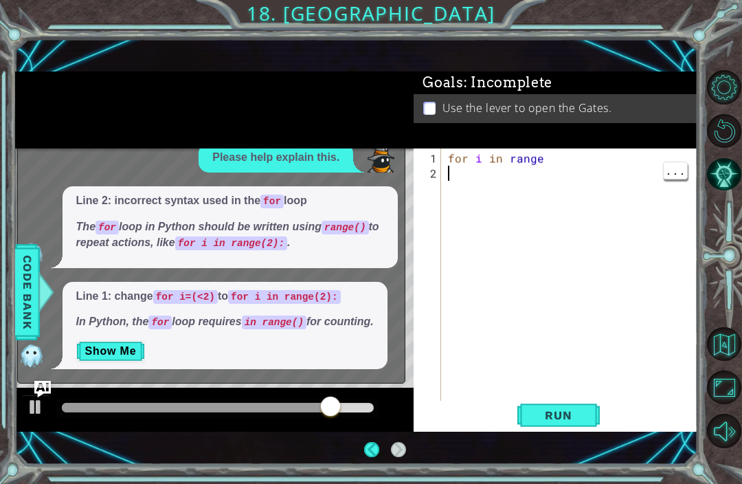
scroll to position [0, 0]
click at [561, 148] on div "Goals : Incomplete Use the lever to open the Gates." at bounding box center [555, 109] width 284 height 77
click at [552, 155] on div "for i in range" at bounding box center [573, 293] width 256 height 287
type textarea "for i in range"
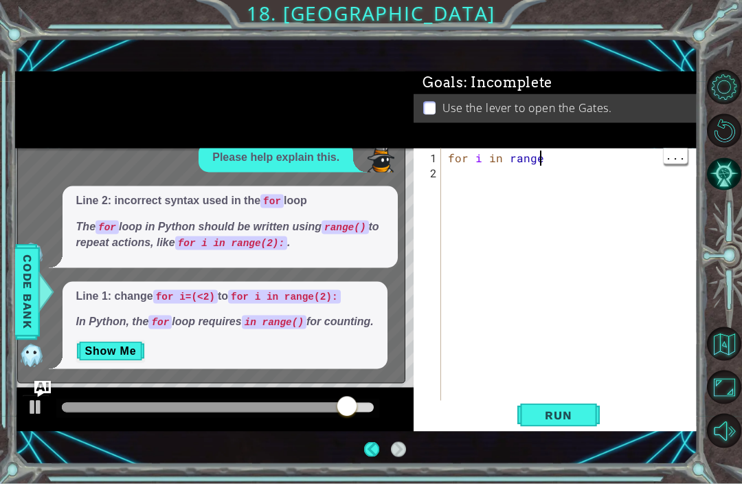
click at [558, 164] on div "for i in range" at bounding box center [573, 293] width 256 height 287
click at [558, 157] on div "for i in range" at bounding box center [573, 293] width 256 height 287
type textarea "for i in range(2)"
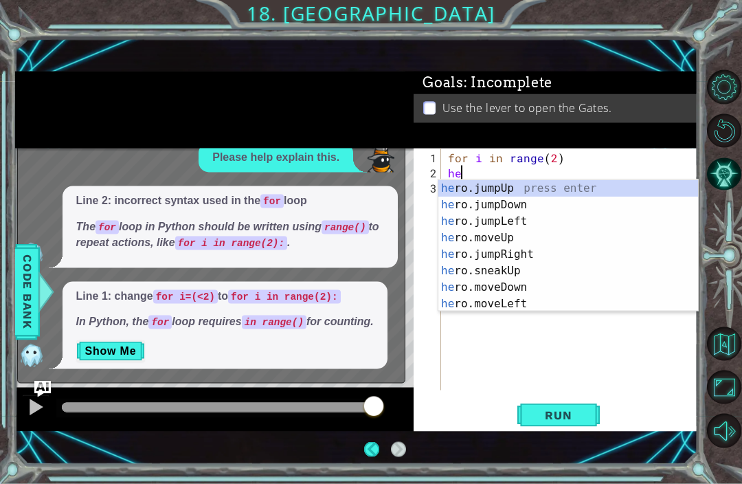
type textarea "h"
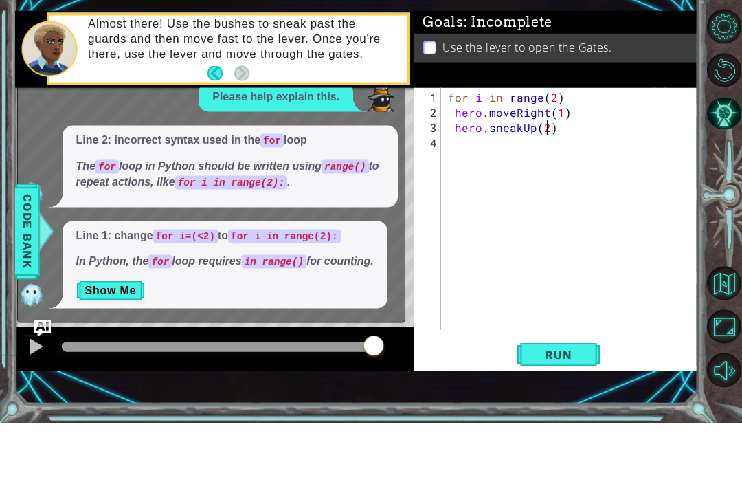
scroll to position [45, 0]
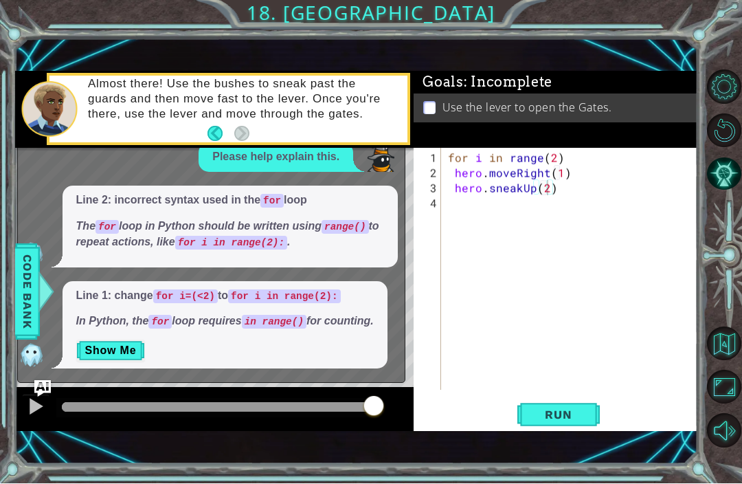
click at [36, 356] on img at bounding box center [31, 354] width 27 height 27
click at [577, 412] on span "Run" at bounding box center [558, 415] width 54 height 14
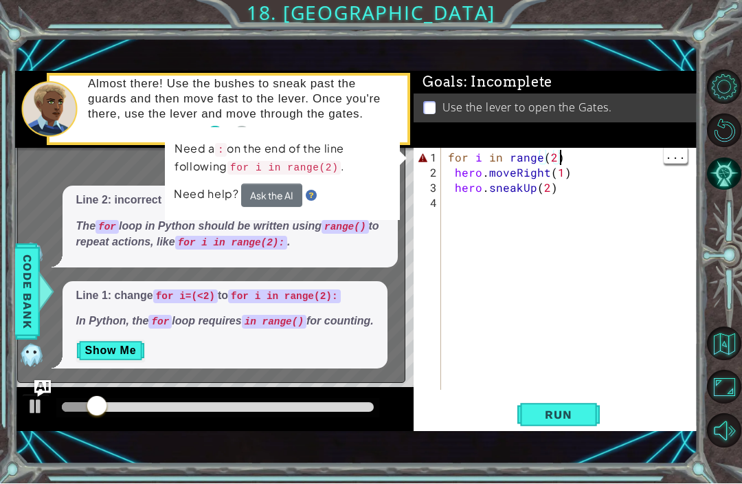
click at [585, 159] on div "for i in range ( 2 ) hero . moveRight ( 1 ) hero . sneakUp ( 2 )" at bounding box center [573, 286] width 256 height 272
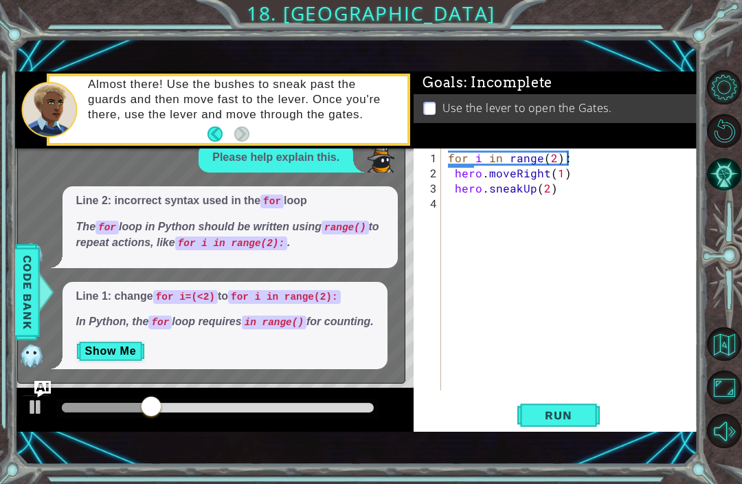
scroll to position [0, 0]
click at [34, 288] on span "Code Bank" at bounding box center [27, 292] width 22 height 84
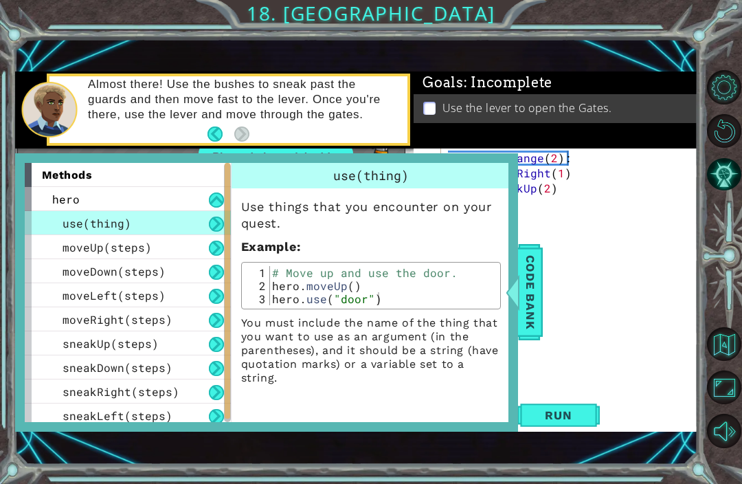
click at [32, 286] on div "moveLeft(steps)" at bounding box center [128, 295] width 206 height 24
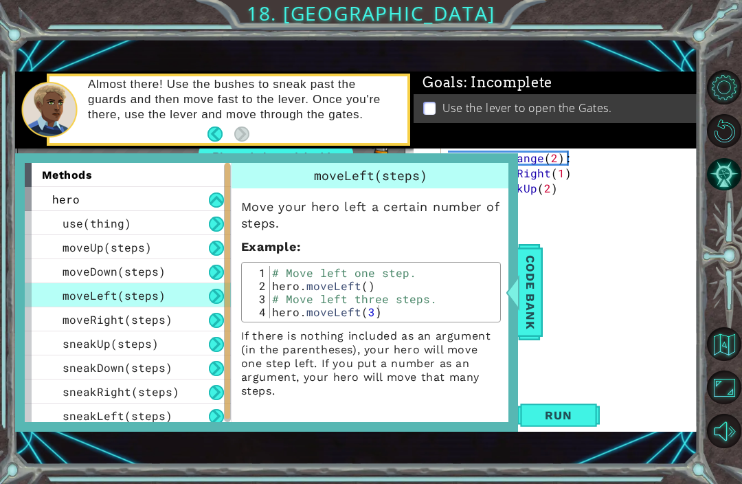
click at [527, 275] on span "Code Bank" at bounding box center [530, 292] width 22 height 84
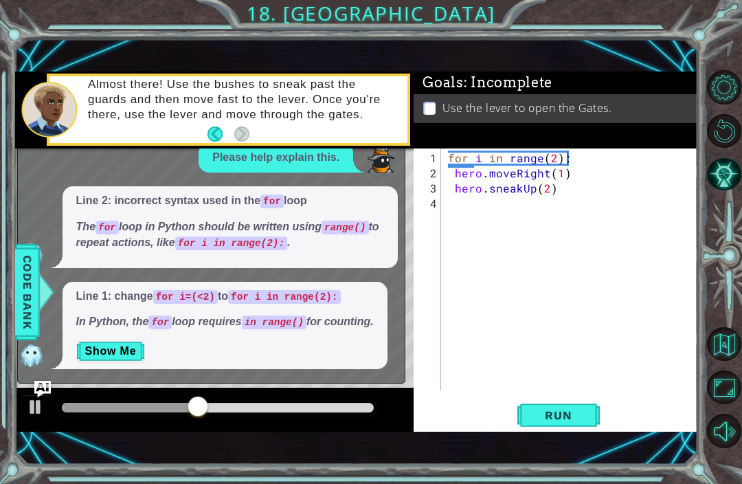
click at [40, 393] on img "Ask AI" at bounding box center [42, 388] width 16 height 16
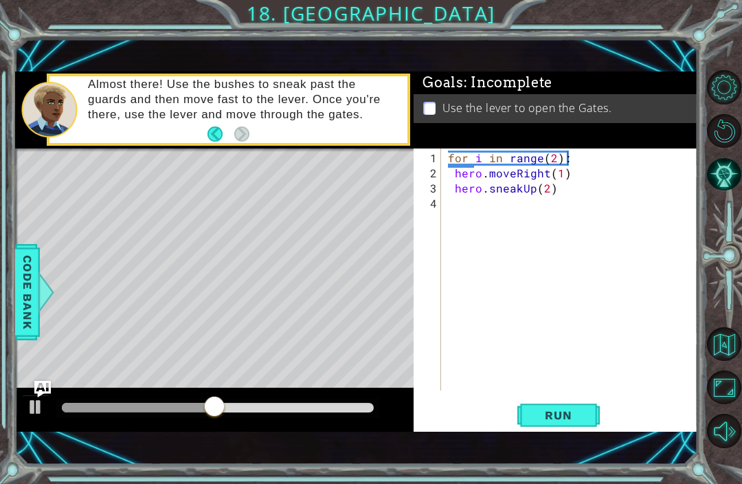
click at [556, 413] on span "Run" at bounding box center [558, 415] width 54 height 14
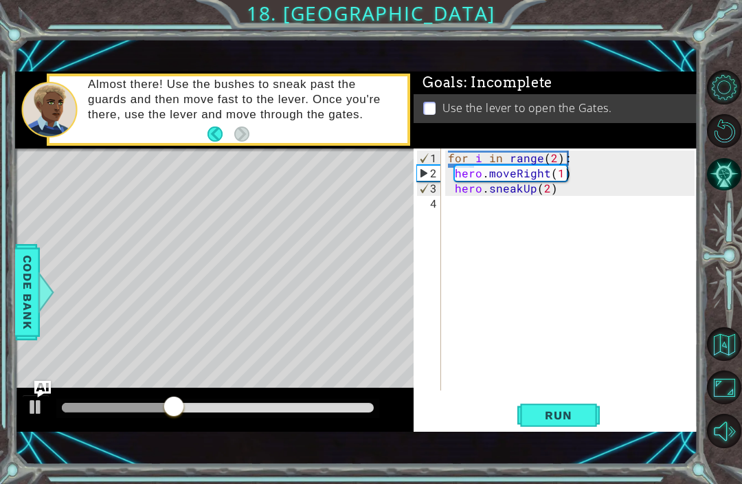
type textarea "hero.moveRight(1)"
click at [573, 214] on div "for i in range ( 2 ) : hero . moveRight ( 1 ) hero . sneakUp ( 2 )" at bounding box center [573, 286] width 256 height 272
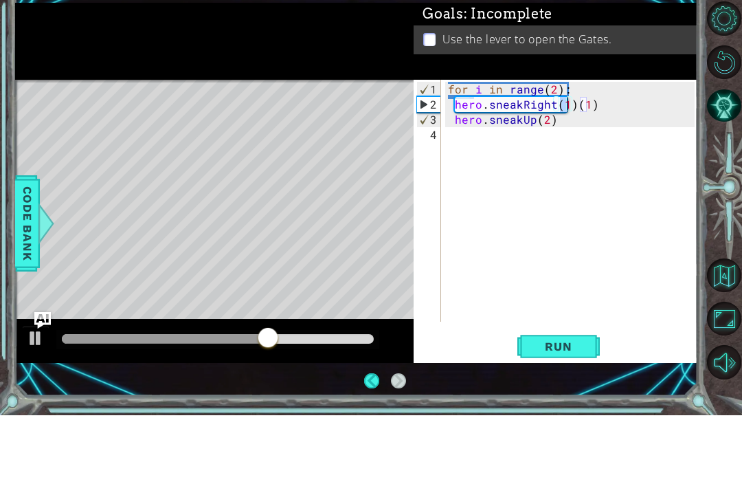
scroll to position [45, 0]
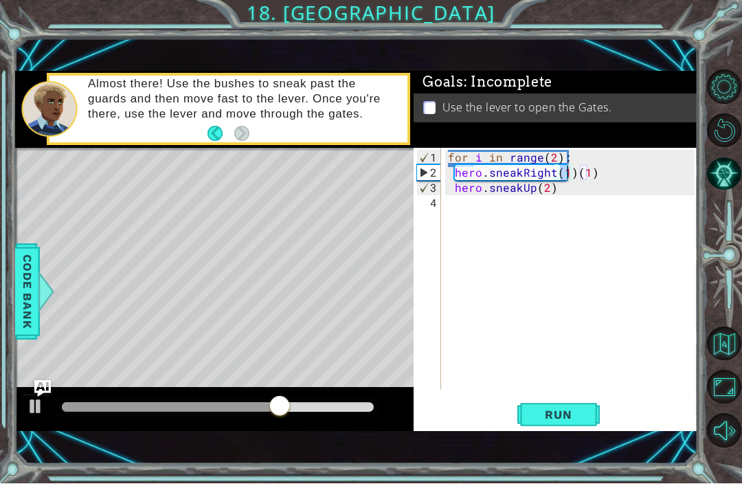
click at [26, 418] on button at bounding box center [35, 408] width 27 height 28
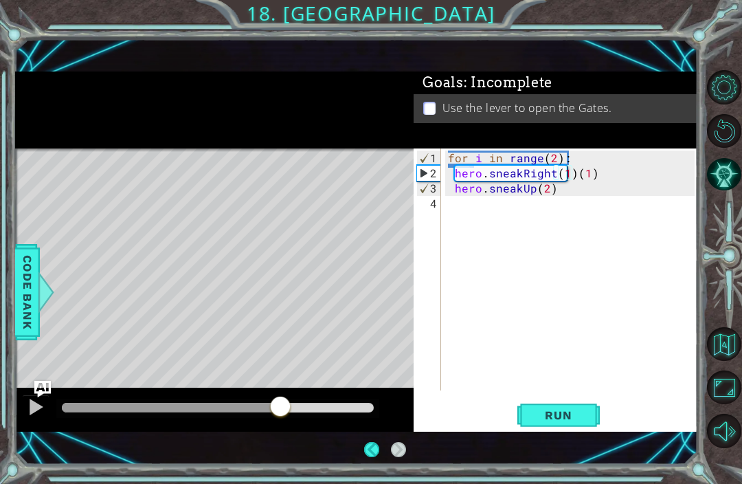
scroll to position [38, 0]
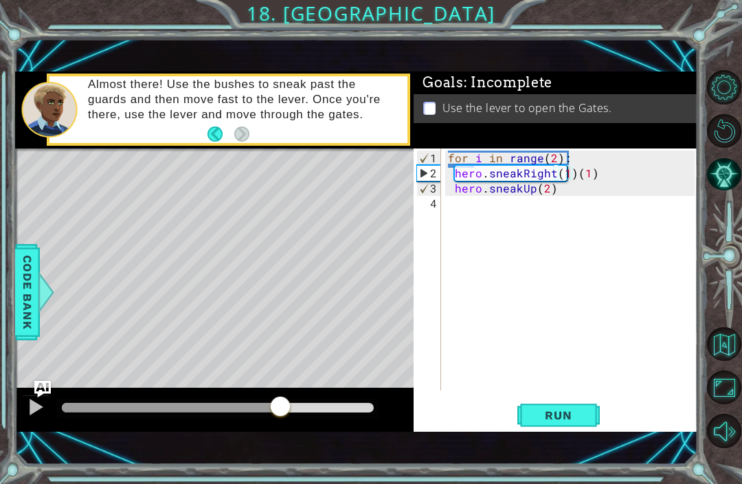
click at [570, 414] on span "Run" at bounding box center [558, 415] width 54 height 14
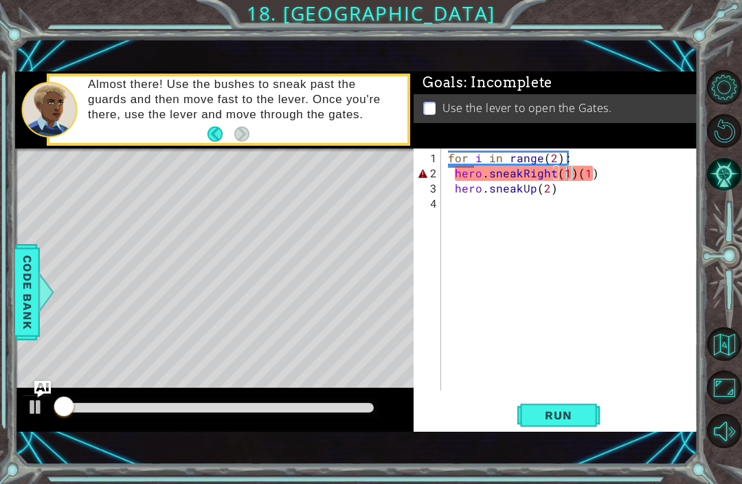
scroll to position [36, 0]
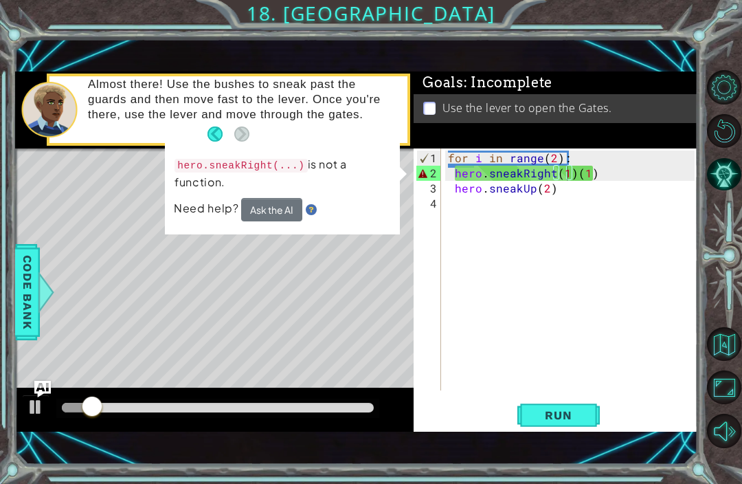
click at [36, 416] on div at bounding box center [36, 407] width 18 height 18
click at [587, 172] on div "for i in range ( 2 ) : hero . sneakRight ( 1 ) ( 1 ) hero . sneakUp ( 2 )" at bounding box center [573, 286] width 256 height 272
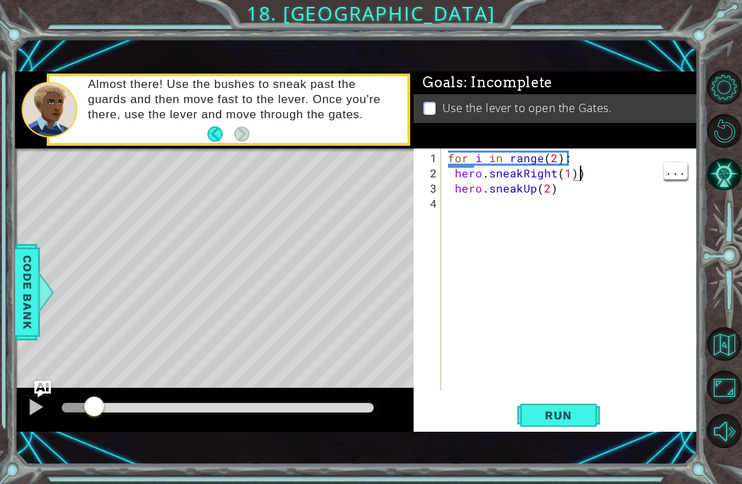
type textarea "hero.sneakRight(1)"
click at [567, 418] on span "Run" at bounding box center [558, 415] width 54 height 14
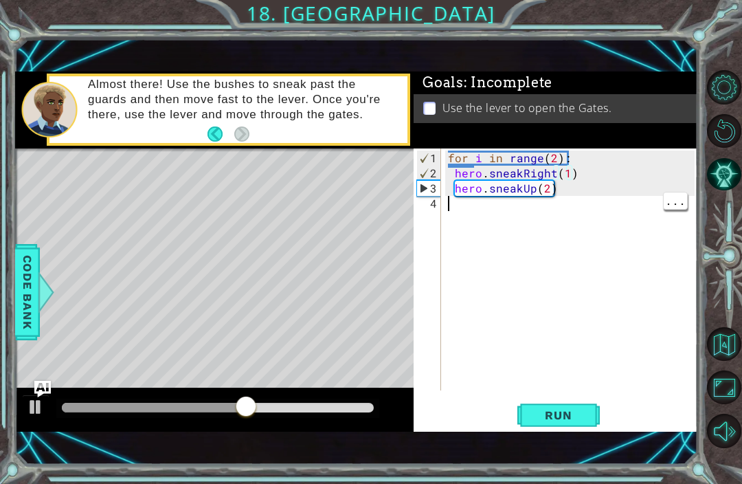
scroll to position [0, 0]
click at [496, 217] on div "for i in range ( 2 ) : hero . sneakRight ( 1 ) hero . sneakUp ( 2 )" at bounding box center [573, 286] width 256 height 272
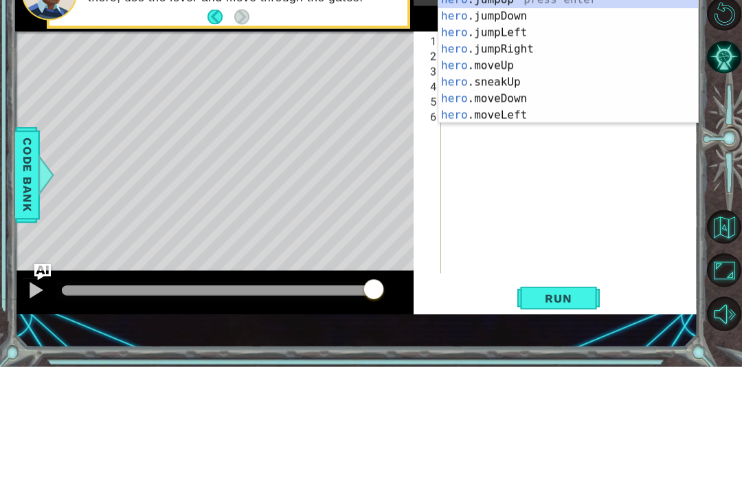
scroll to position [0, 1]
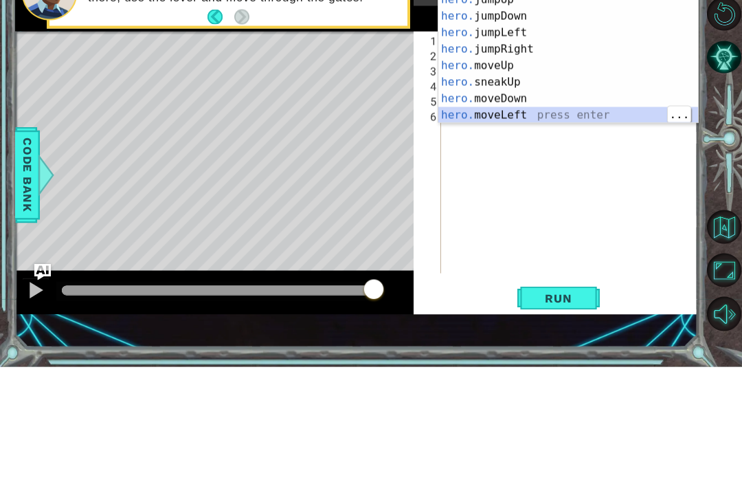
click at [540, 118] on div "hero. jumpUp press enter hero. jumpDown press enter hero. jumpLeft press enter …" at bounding box center [568, 191] width 260 height 165
type textarea "hero.moveLeft(1)"
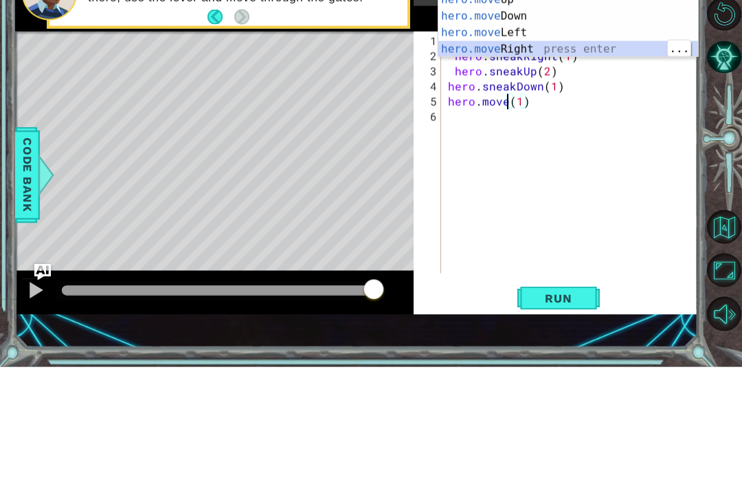
scroll to position [0, 1]
type textarea "hero.moveRight(1)(1)"
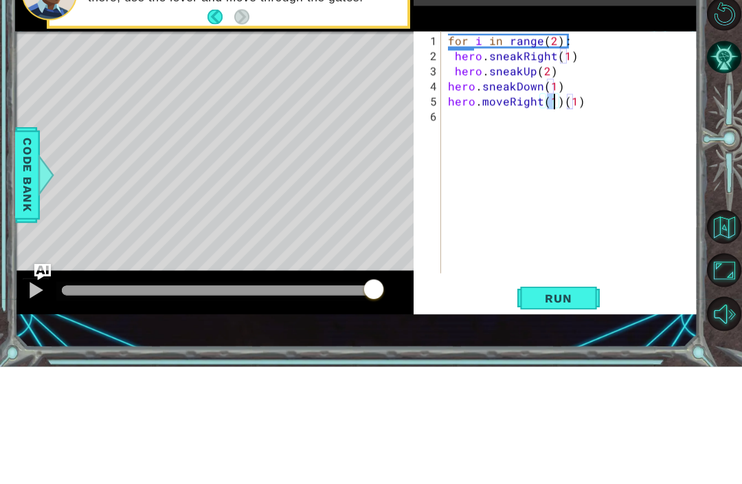
scroll to position [0, 0]
click at [605, 150] on div "for i in range ( 2 ) : hero . sneakRight ( 1 ) hero . sneakUp ( 2 ) hero . snea…" at bounding box center [573, 286] width 256 height 272
type textarea "hero.moveRight(1)"
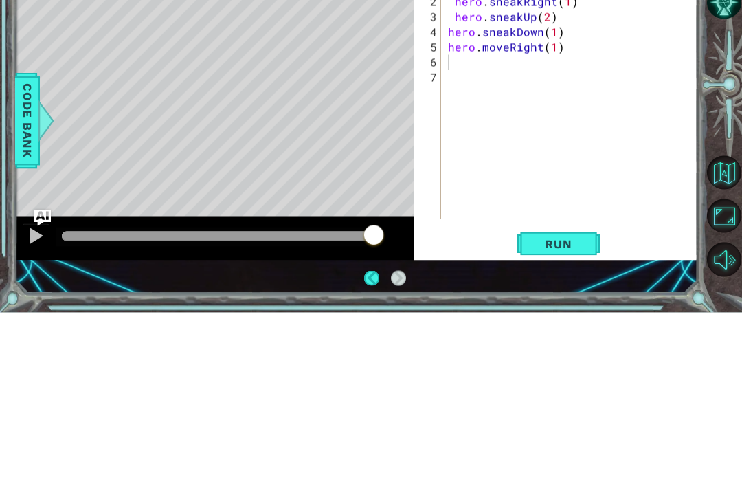
scroll to position [45, 0]
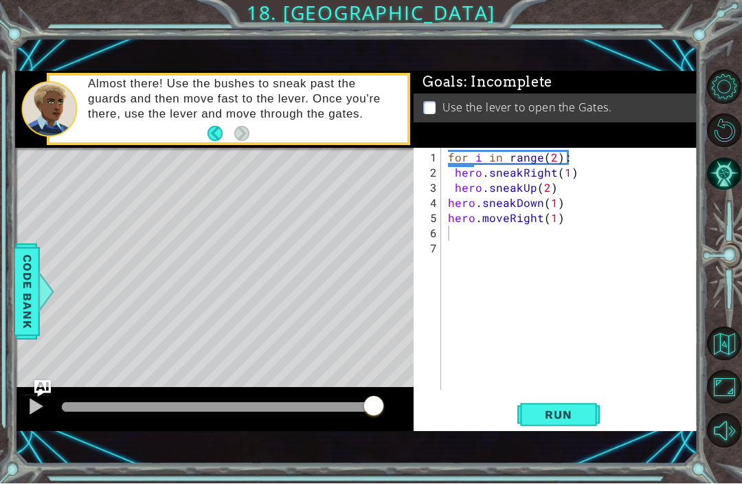
click at [565, 422] on button "Run" at bounding box center [558, 414] width 82 height 28
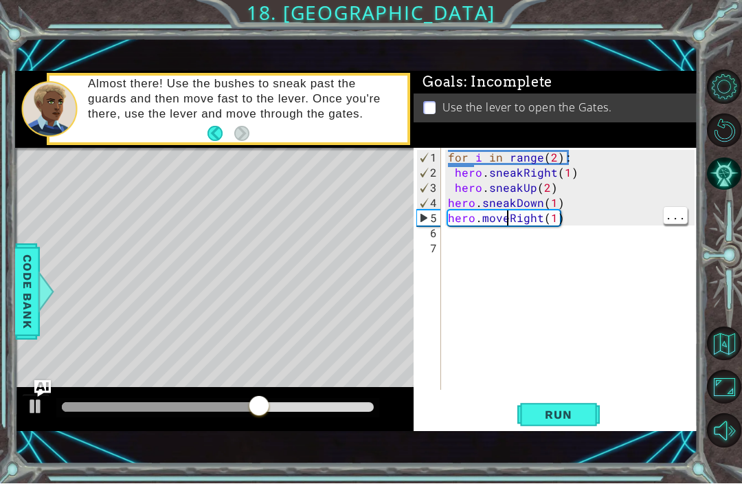
click at [510, 217] on div "for i in range ( 2 ) : hero . sneakRight ( 1 ) hero . sneakUp ( 2 ) hero . snea…" at bounding box center [573, 286] width 256 height 272
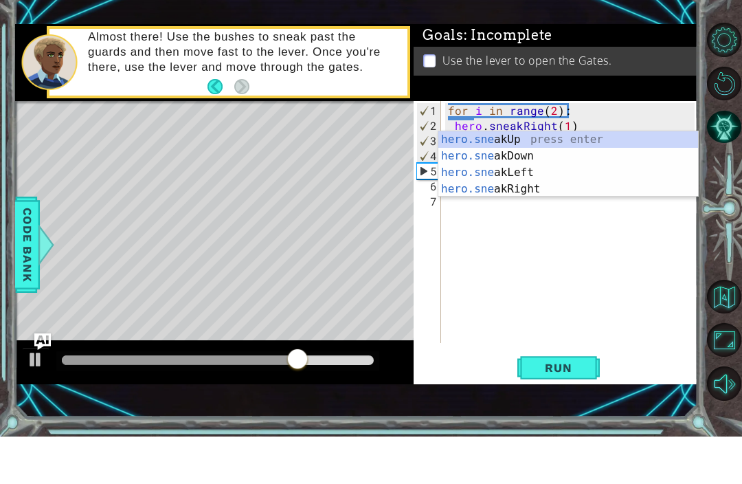
scroll to position [0, 4]
type textarea "hero.sneakRight(1)"
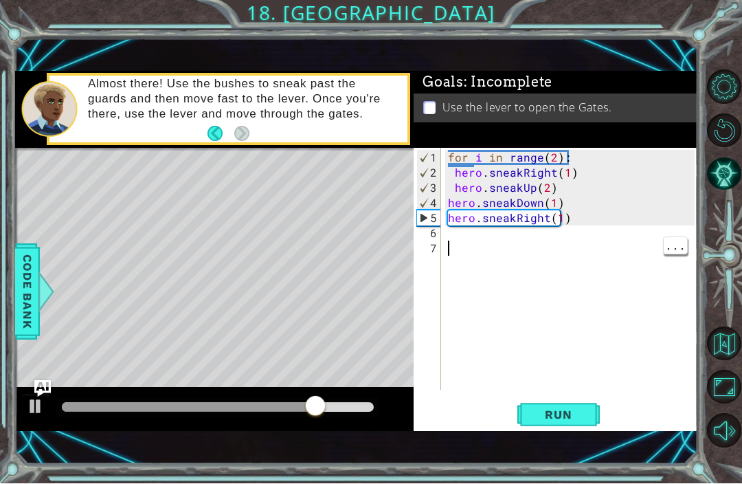
scroll to position [0, 0]
click at [564, 272] on div "for i in range ( 2 ) : hero . sneakRight ( 1 ) hero . sneakUp ( 2 ) hero . snea…" at bounding box center [573, 286] width 256 height 272
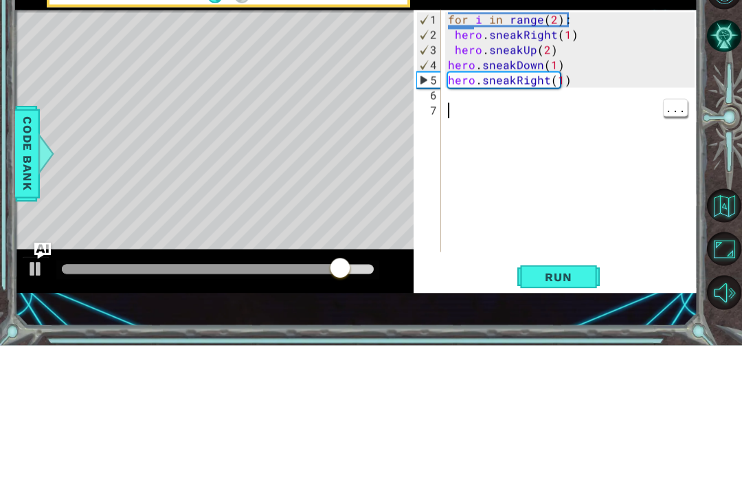
click at [534, 150] on div "for i in range ( 2 ) : hero . sneakRight ( 1 ) hero . sneakUp ( 2 ) hero . snea…" at bounding box center [573, 286] width 256 height 272
click at [485, 150] on div "for i in range ( 2 ) : hero . sneakRight ( 1 ) hero . sneakUp ( 2 ) hero . snea…" at bounding box center [573, 286] width 256 height 272
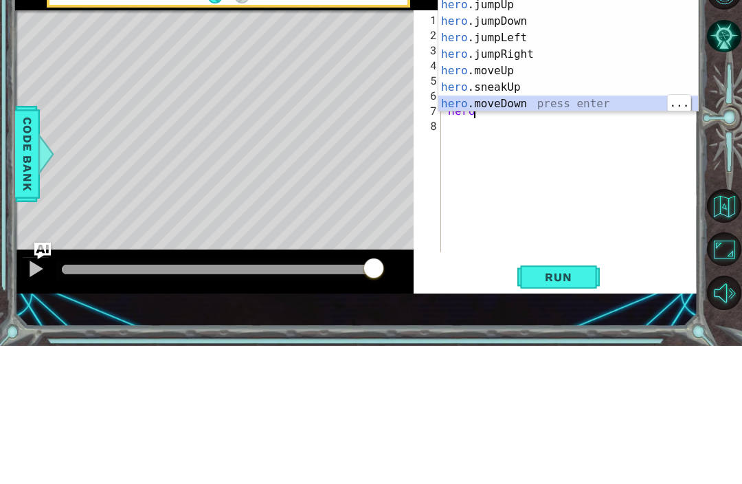
scroll to position [0, 6]
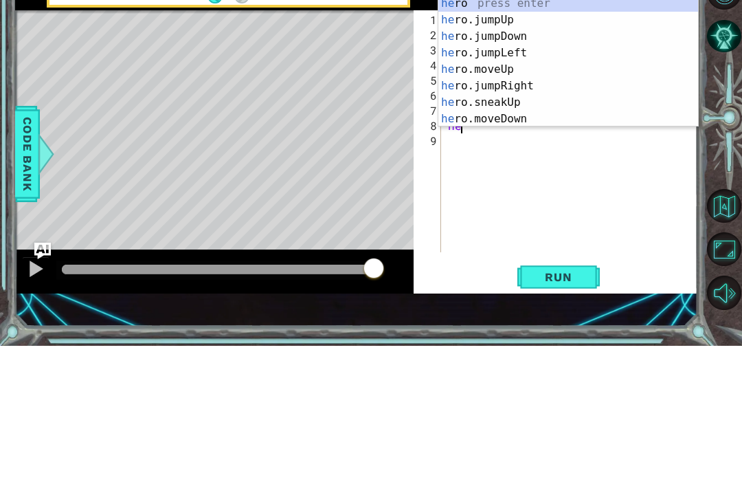
type textarea "hero.moveDown(1)hero"
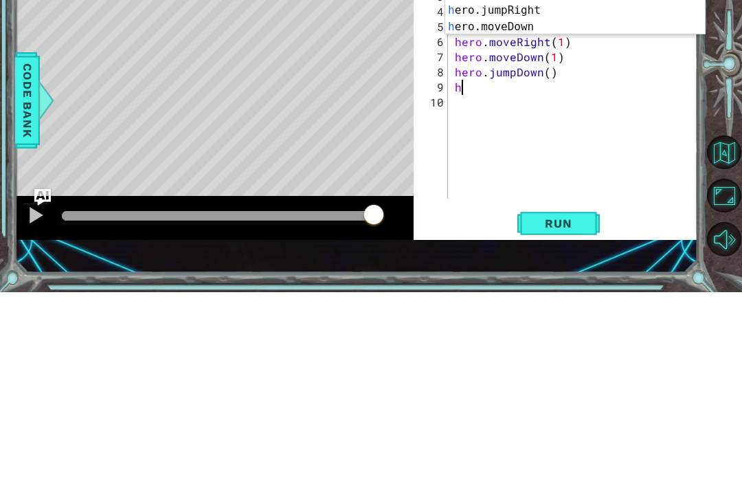
scroll to position [0, 1]
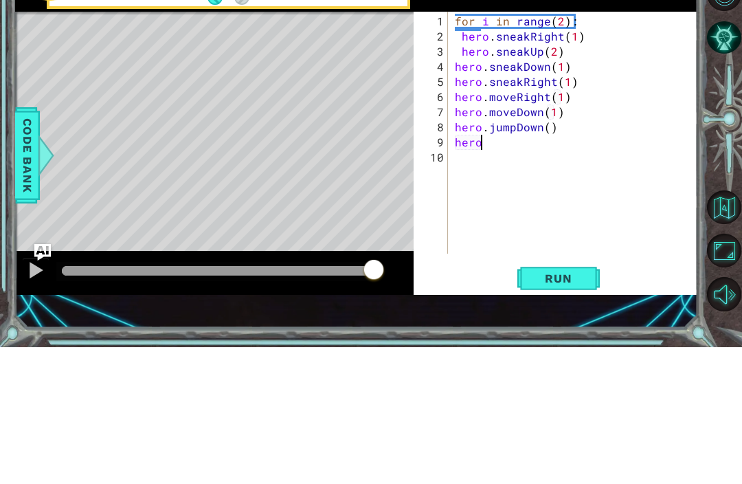
type textarea "hero."
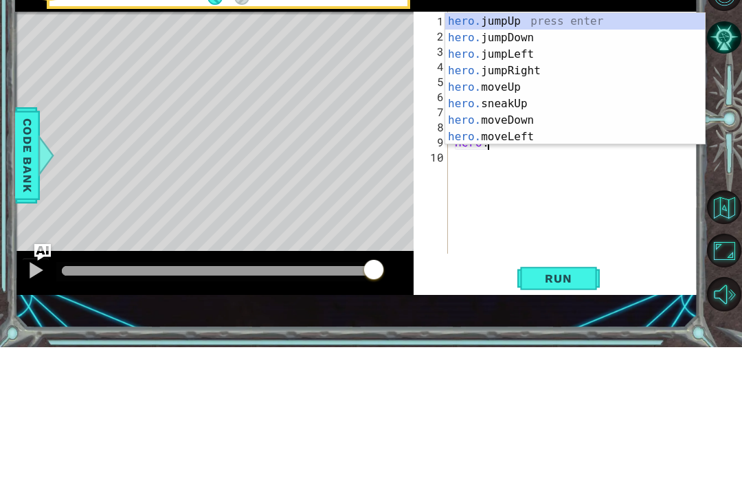
scroll to position [0, 1]
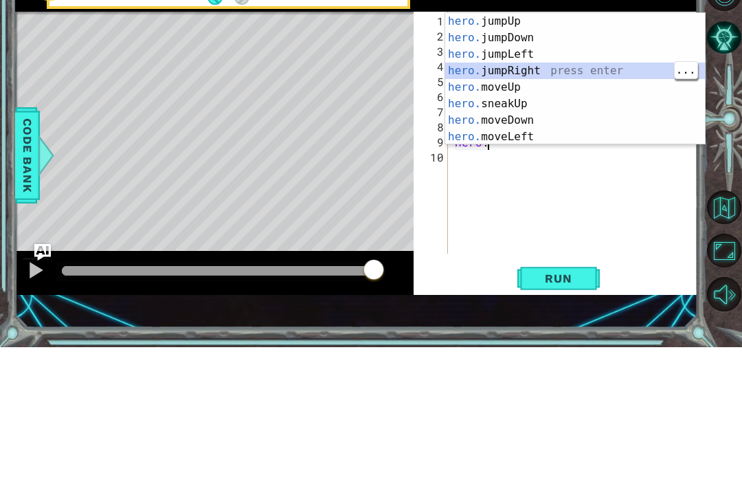
click at [571, 150] on div "hero. jumpUp press enter hero. jumpDown press enter hero. jumpLeft press enter …" at bounding box center [575, 232] width 260 height 165
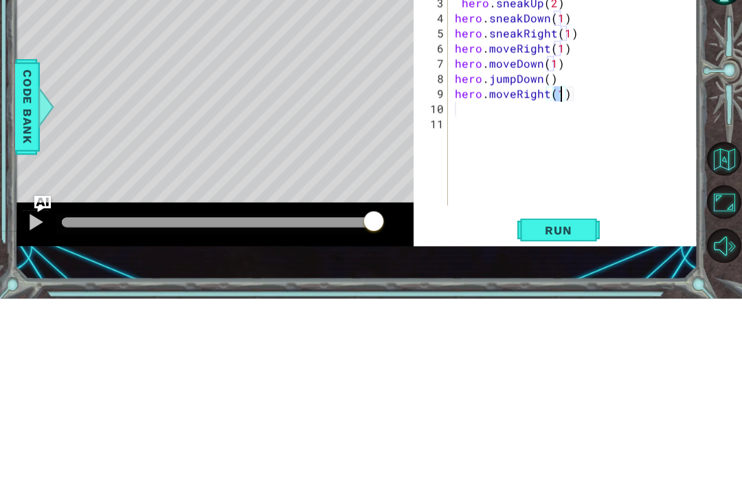
scroll to position [0, 6]
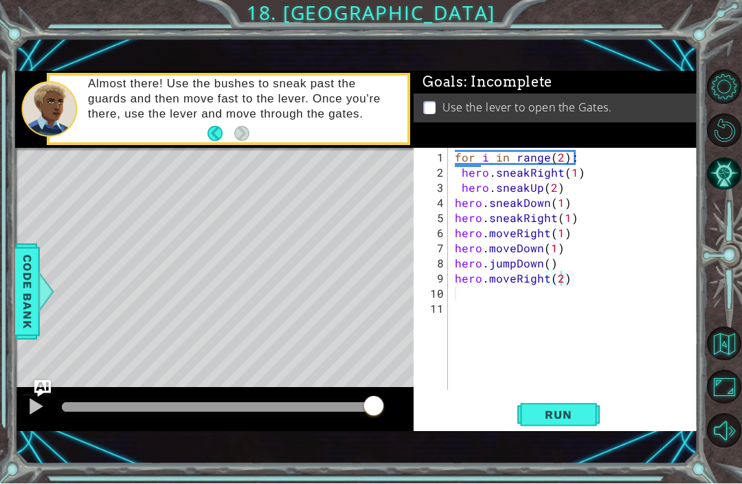
type textarea "hero.moveRight(2)"
click at [570, 413] on span "Run" at bounding box center [558, 415] width 54 height 14
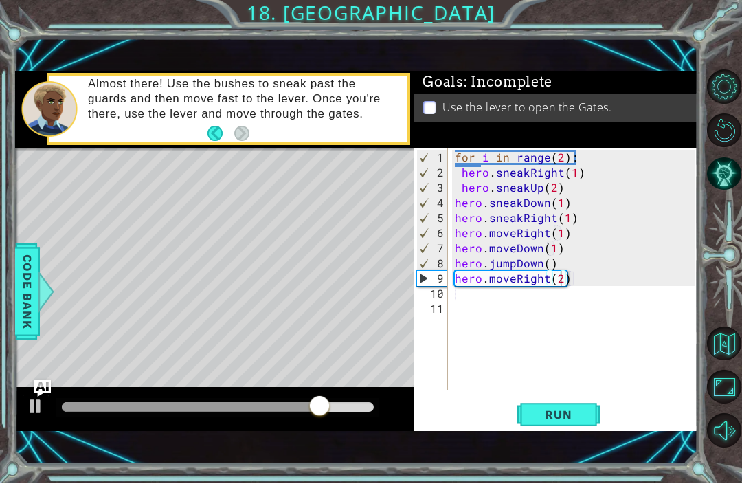
scroll to position [0, 0]
click at [520, 291] on div "for i in range ( 2 ) : hero . sneakRight ( 1 ) hero . sneakUp ( 2 ) hero . snea…" at bounding box center [577, 286] width 250 height 272
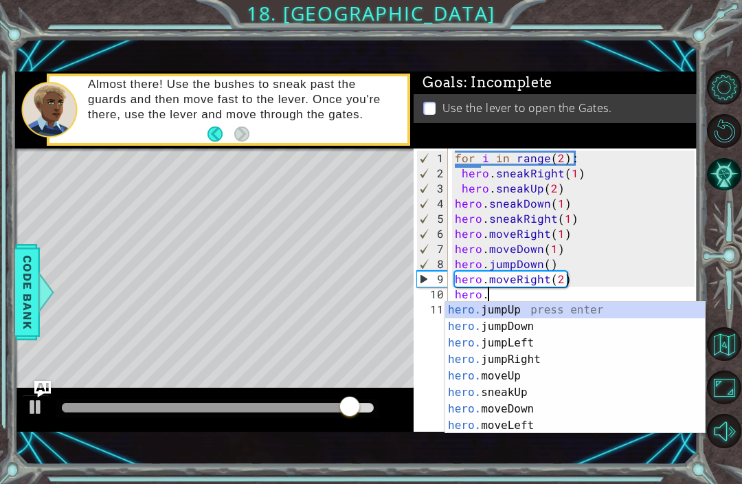
scroll to position [0, 2]
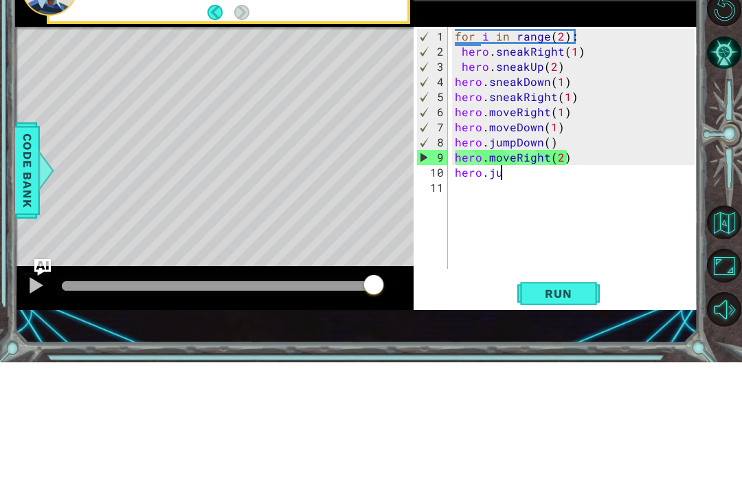
type textarea "hero.jum"
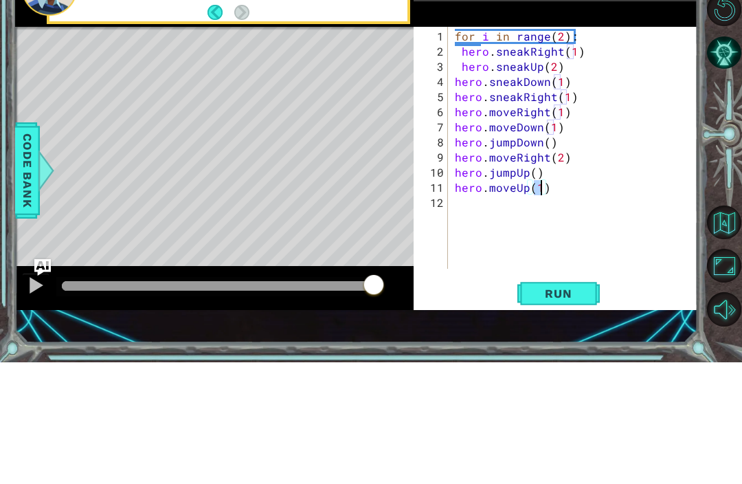
scroll to position [0, 5]
type textarea "hero.moveUp(2)"
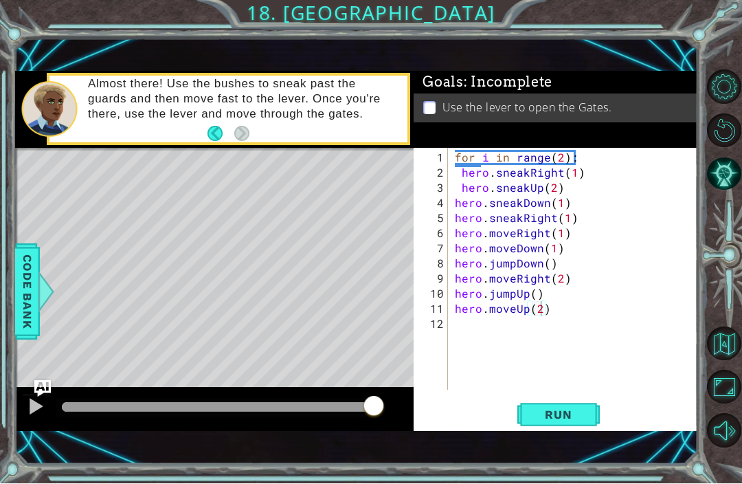
scroll to position [0, 0]
click at [490, 321] on div "for i in range ( 2 ) : hero . sneakRight ( 1 ) hero . sneakUp ( 2 ) hero . snea…" at bounding box center [577, 286] width 250 height 272
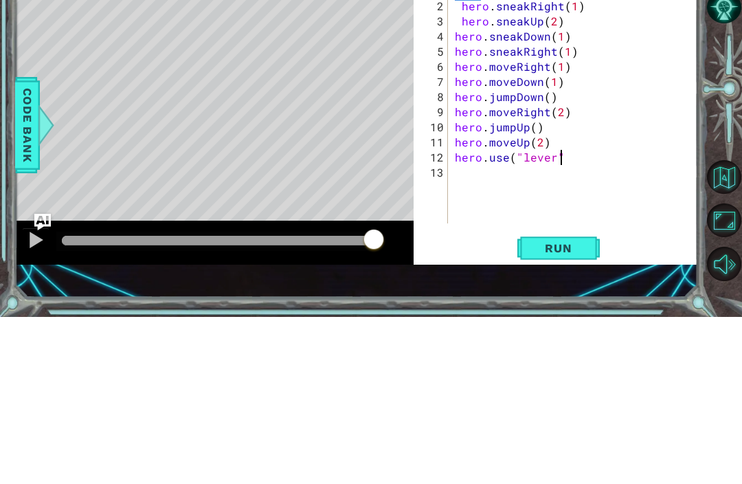
scroll to position [0, 6]
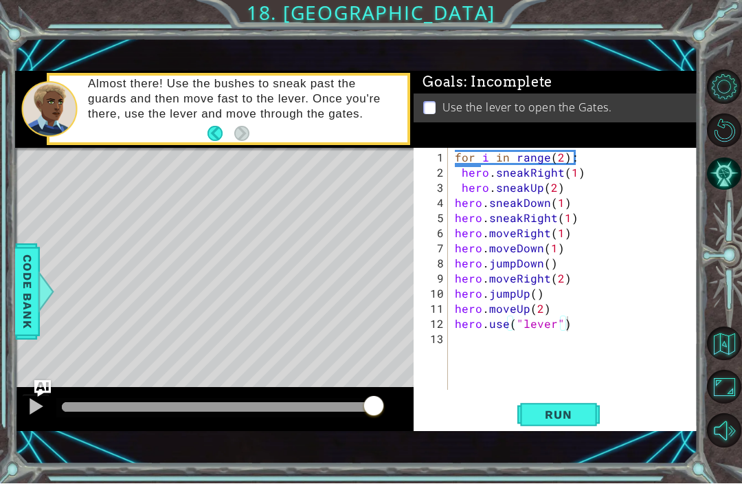
click at [571, 415] on span "Run" at bounding box center [558, 415] width 54 height 14
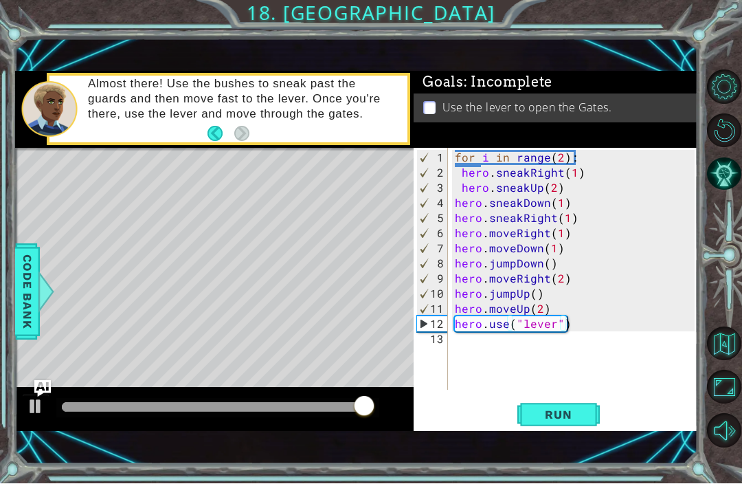
scroll to position [0, 5]
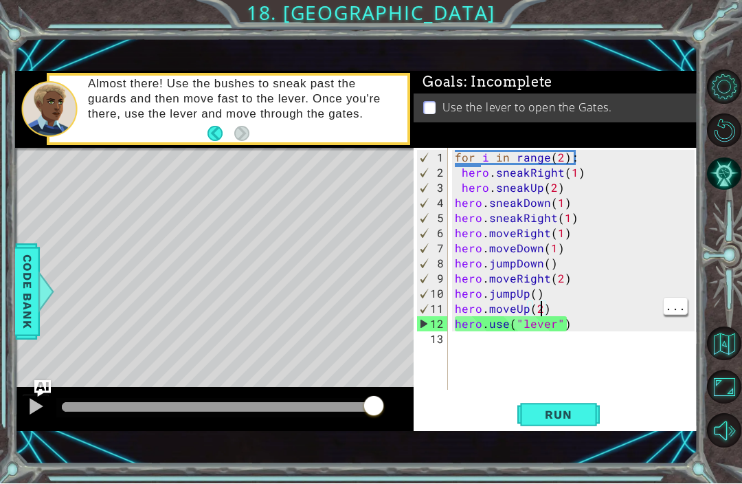
click at [541, 310] on div "for i in range ( 2 ) : hero . sneakRight ( 1 ) hero . sneakUp ( 2 ) hero . snea…" at bounding box center [577, 286] width 250 height 272
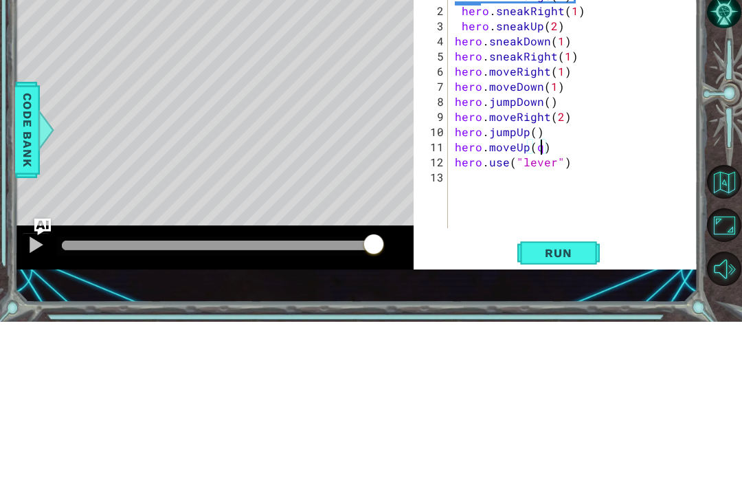
type textarea "hero.moveUp()"
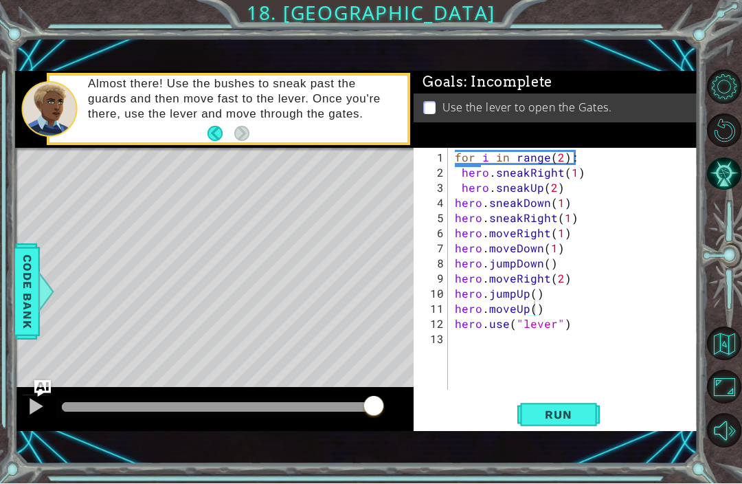
click at [570, 411] on span "Run" at bounding box center [558, 415] width 54 height 14
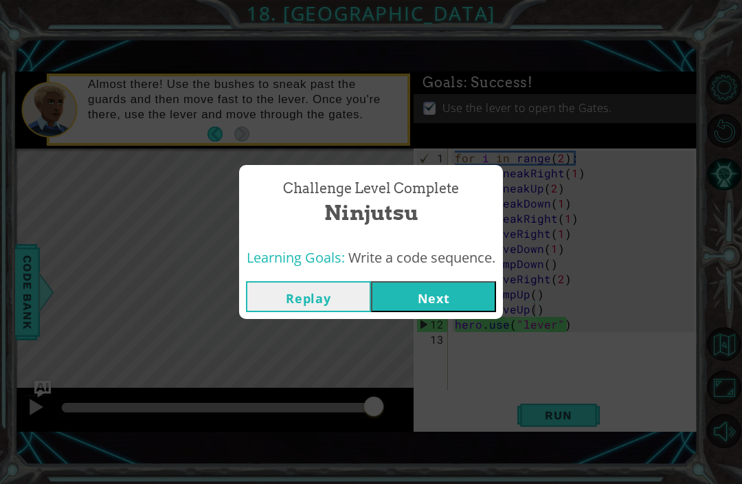
click at [442, 291] on button "Next" at bounding box center [433, 296] width 125 height 31
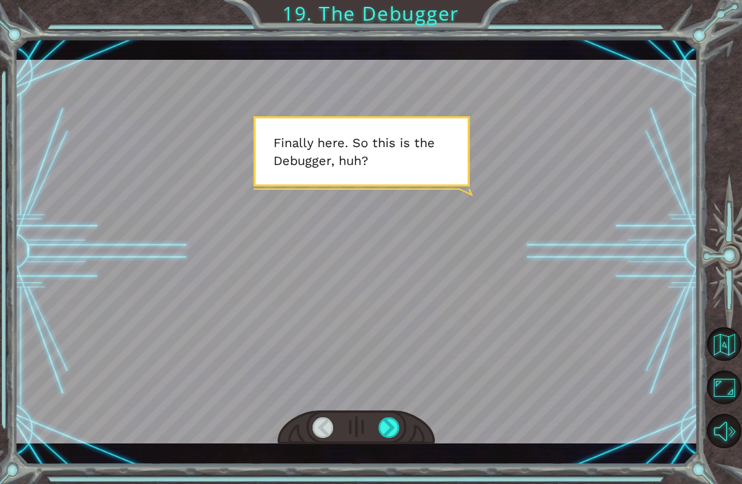
click at [391, 421] on div at bounding box center [388, 427] width 21 height 21
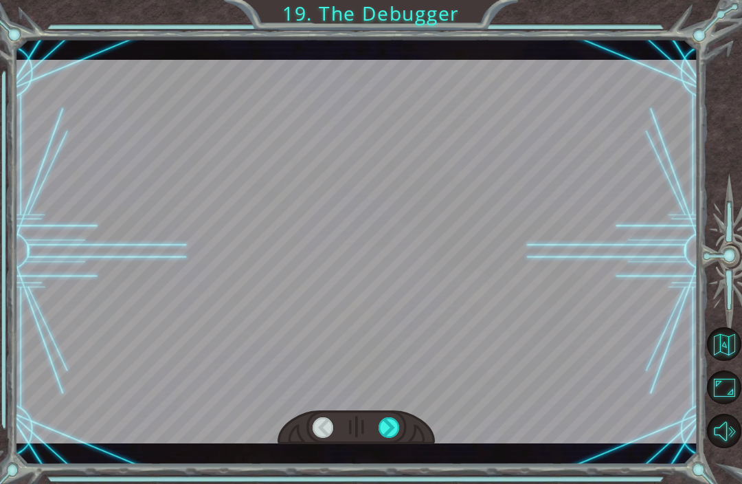
click at [382, 426] on div at bounding box center [388, 427] width 21 height 21
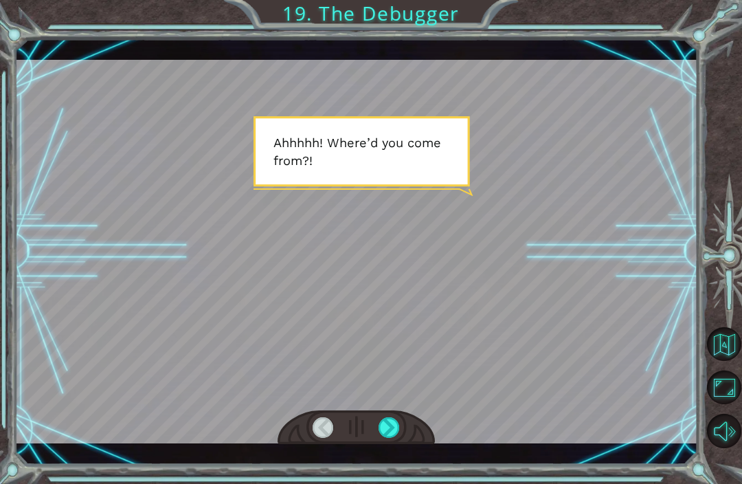
click at [385, 429] on div at bounding box center [388, 427] width 21 height 21
